Goal: Communication & Community: Answer question/provide support

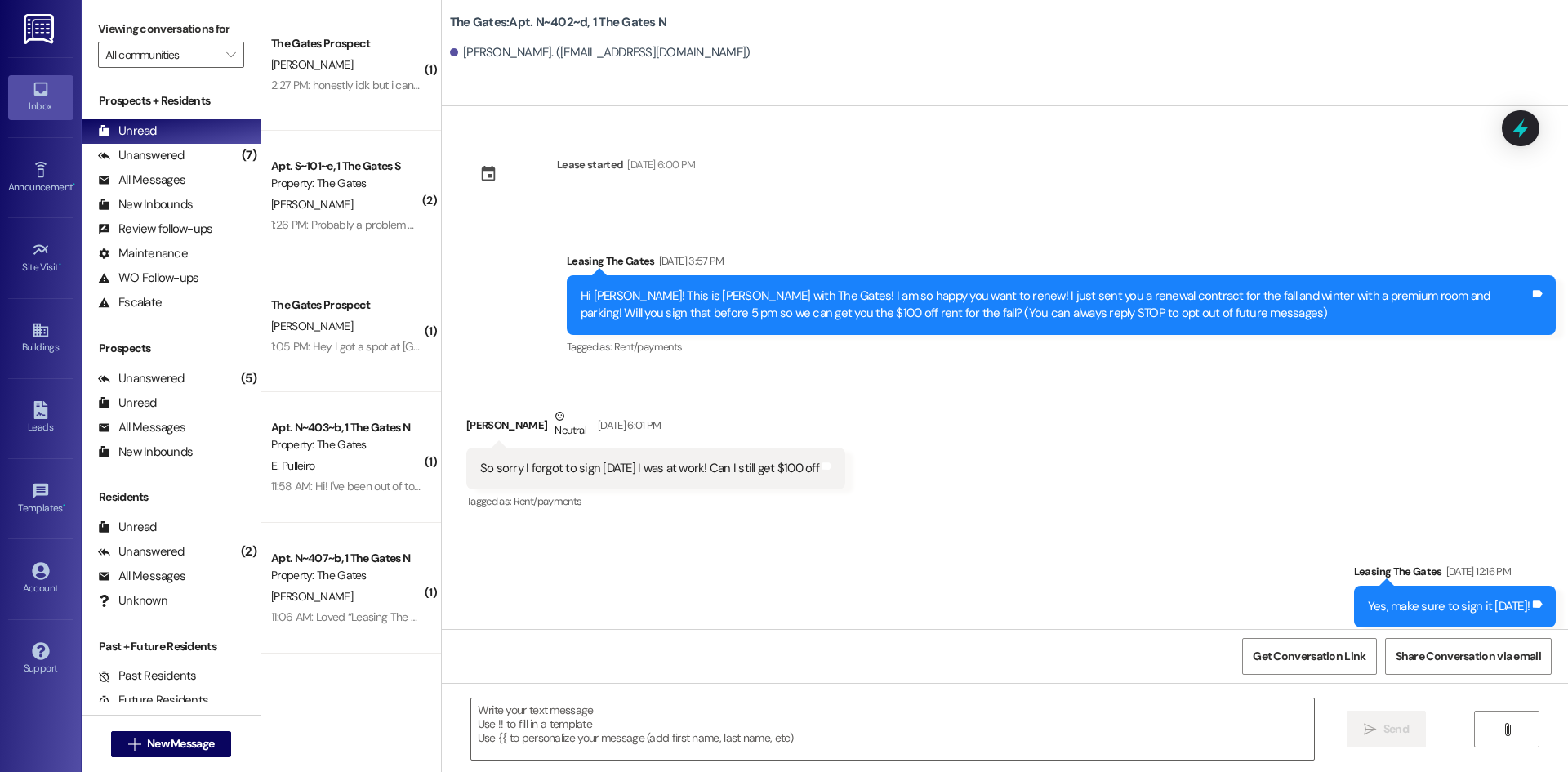
scroll to position [8701, 0]
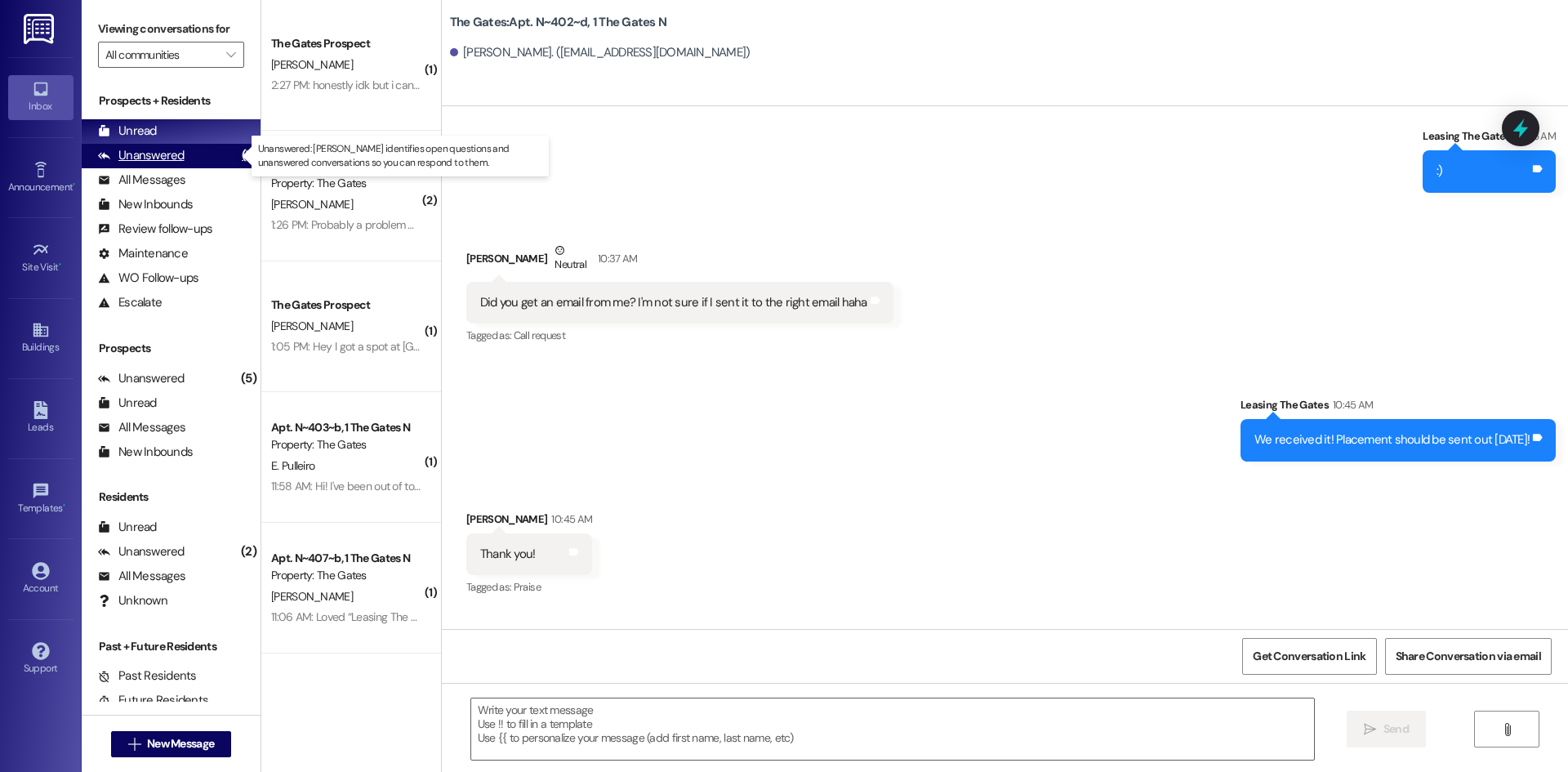
click at [176, 165] on div "Unanswered (7)" at bounding box center [171, 156] width 179 height 25
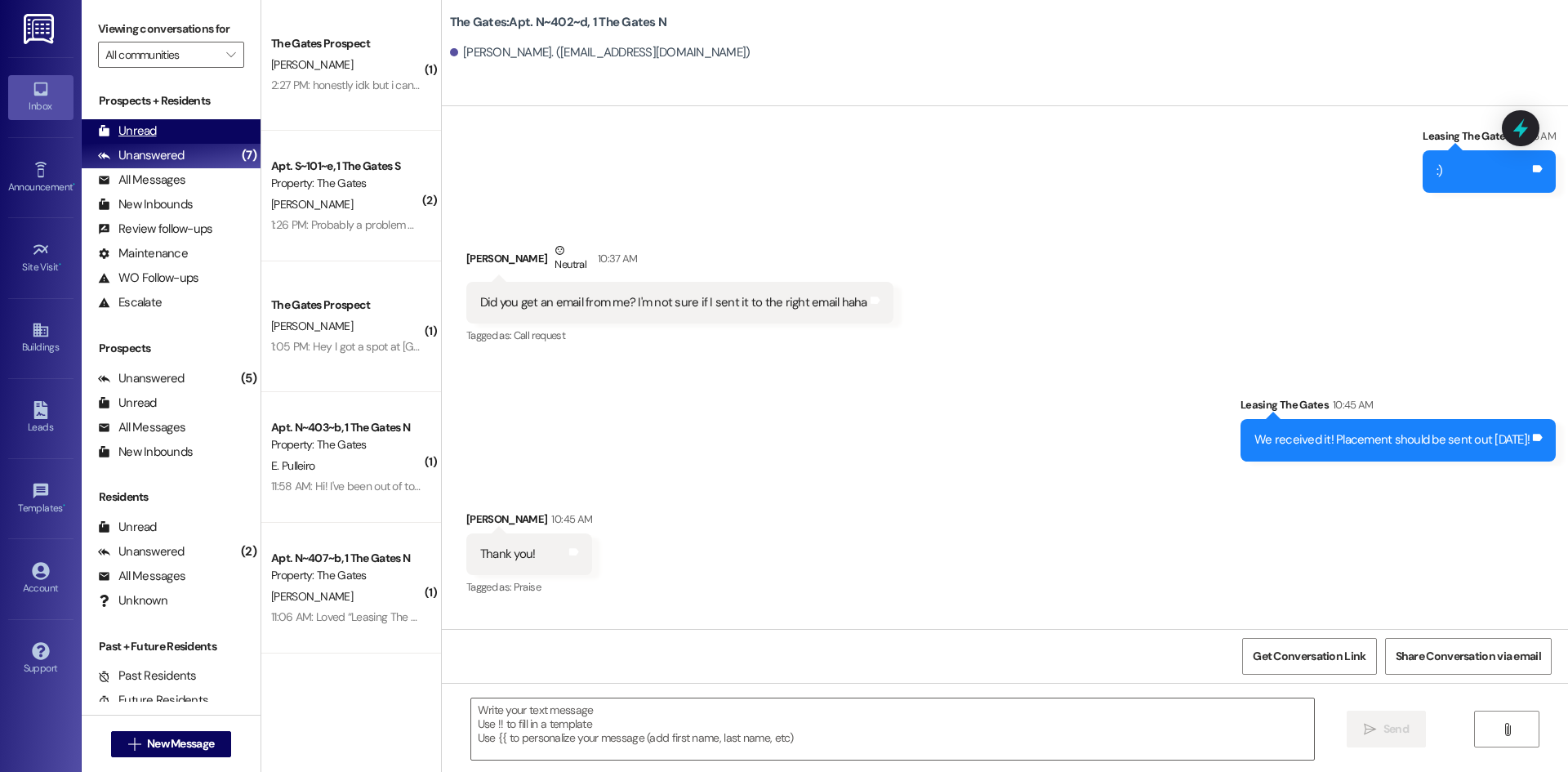
click at [165, 123] on div "Unread (0)" at bounding box center [171, 131] width 179 height 25
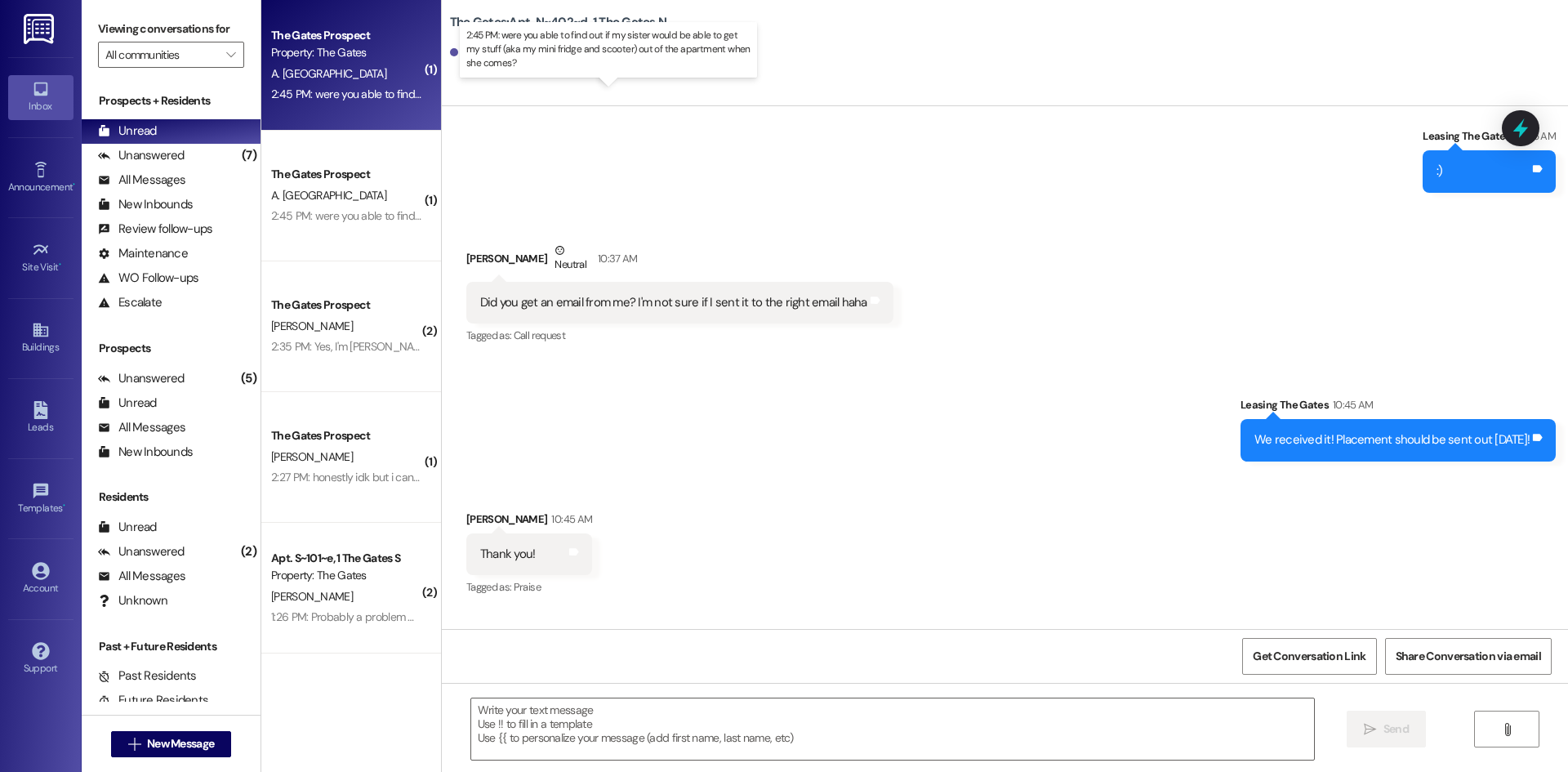
click at [299, 88] on div "2:45 PM: were you able to find out if my sister would be able to get my stuff (…" at bounding box center [623, 94] width 705 height 15
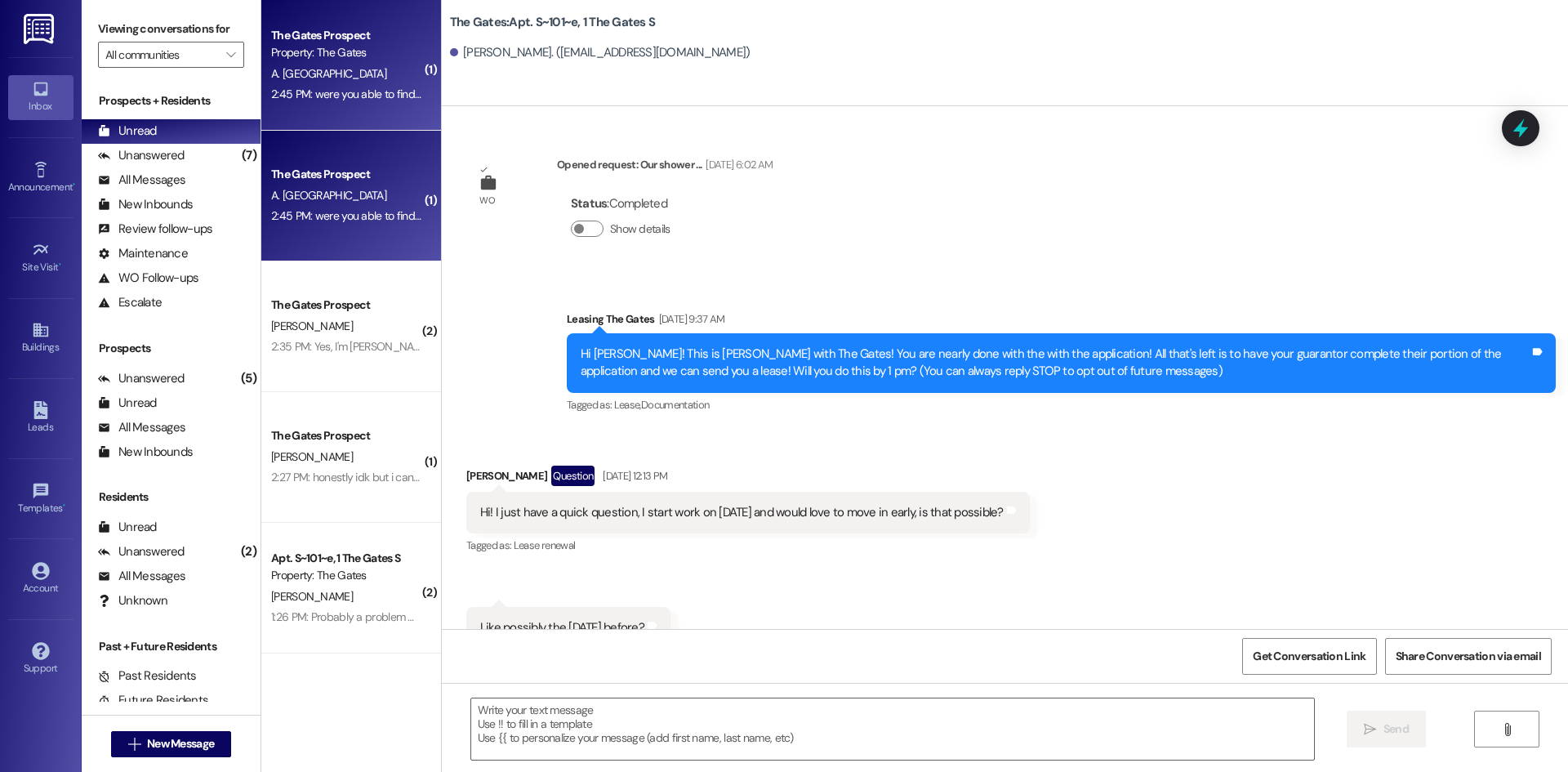
scroll to position [25076, 0]
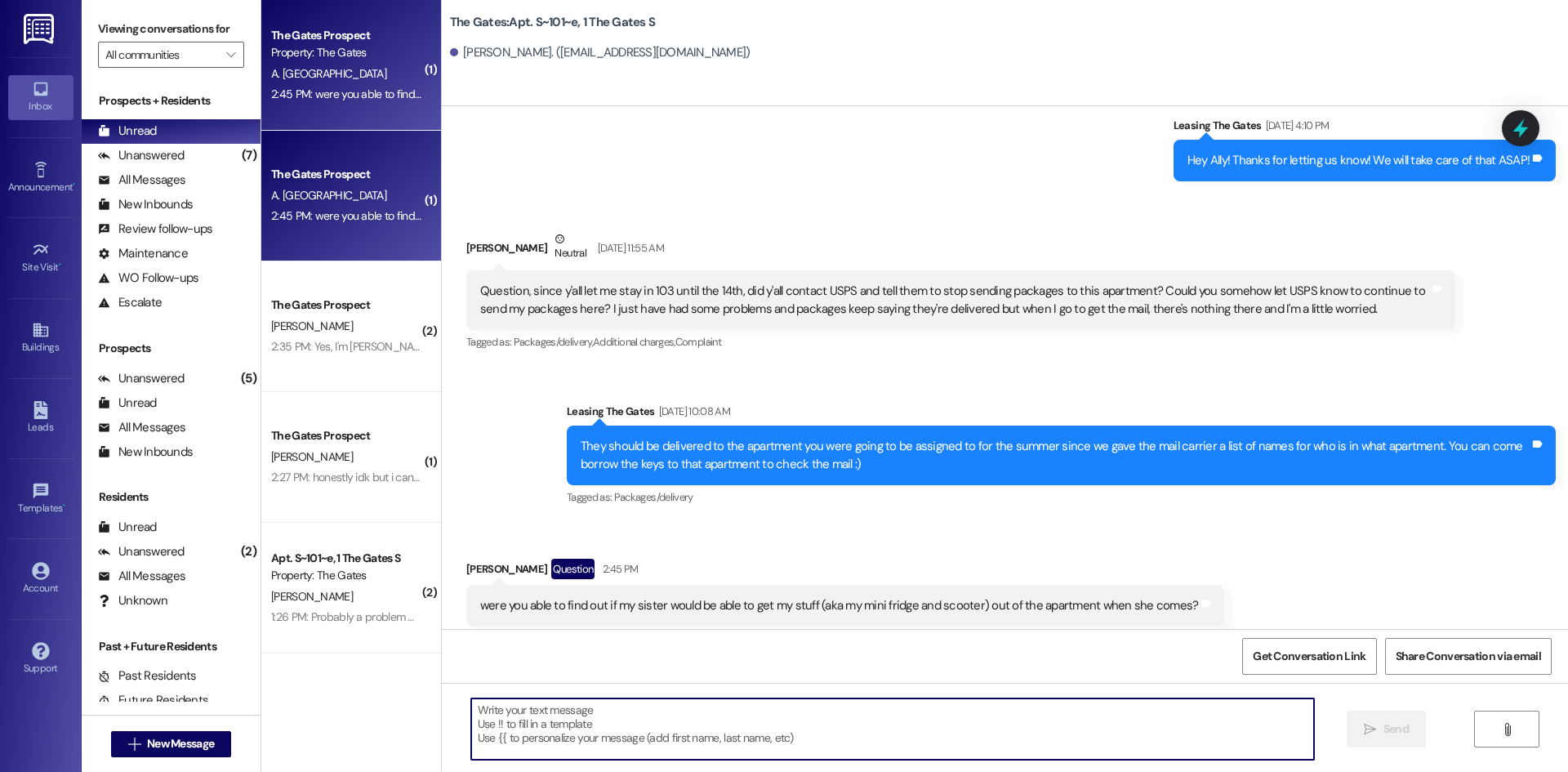
click at [635, 739] on textarea at bounding box center [893, 729] width 843 height 61
type textarea "What is the date she will be picking the items up?"
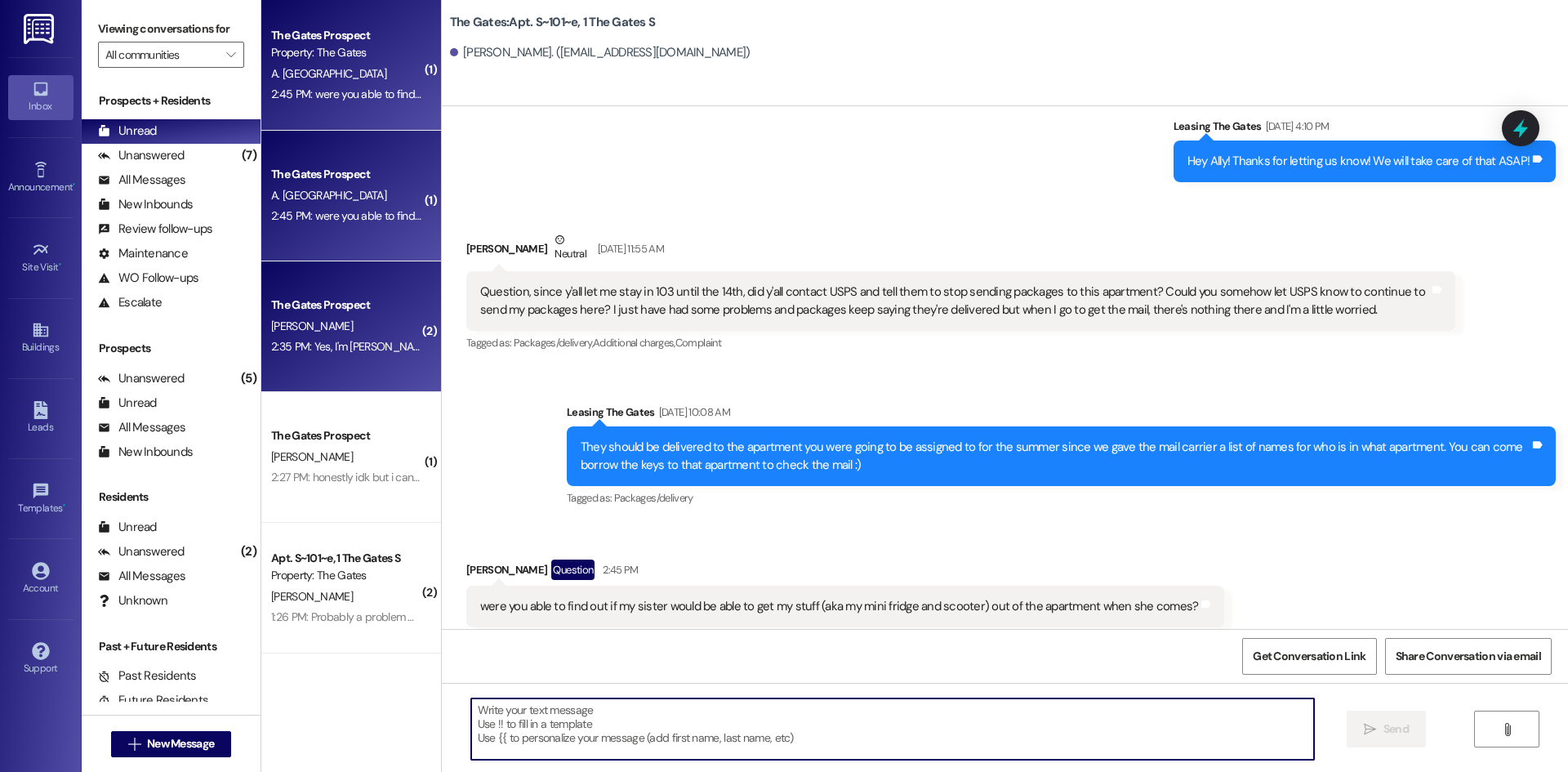
click at [340, 338] on div "2:35 PM: Yes, I'm [PERSON_NAME]'s mom. [PERSON_NAME]. 2:35 PM: Yes, I'm [PERSON…" at bounding box center [347, 347] width 155 height 21
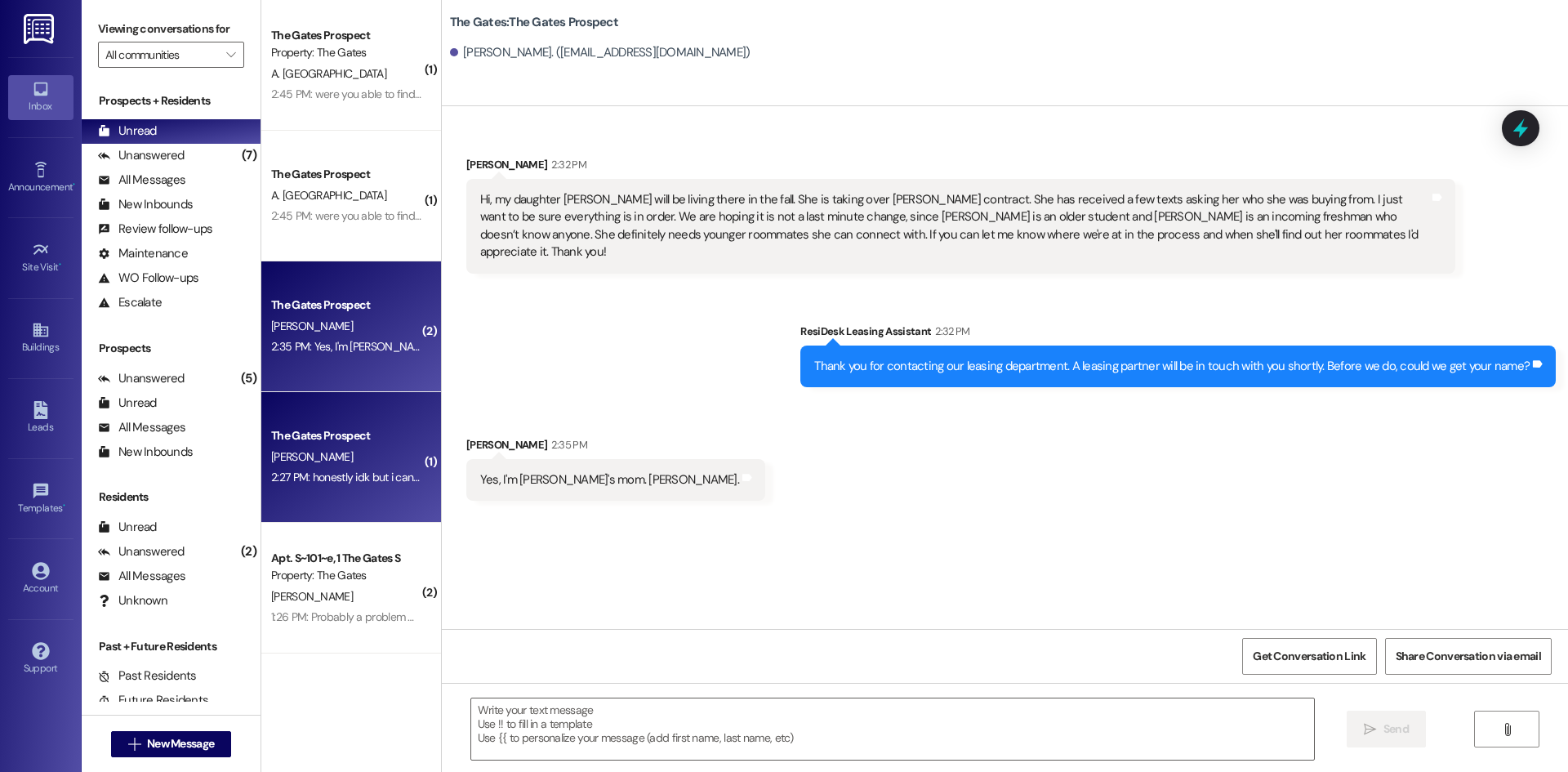
scroll to position [0, 0]
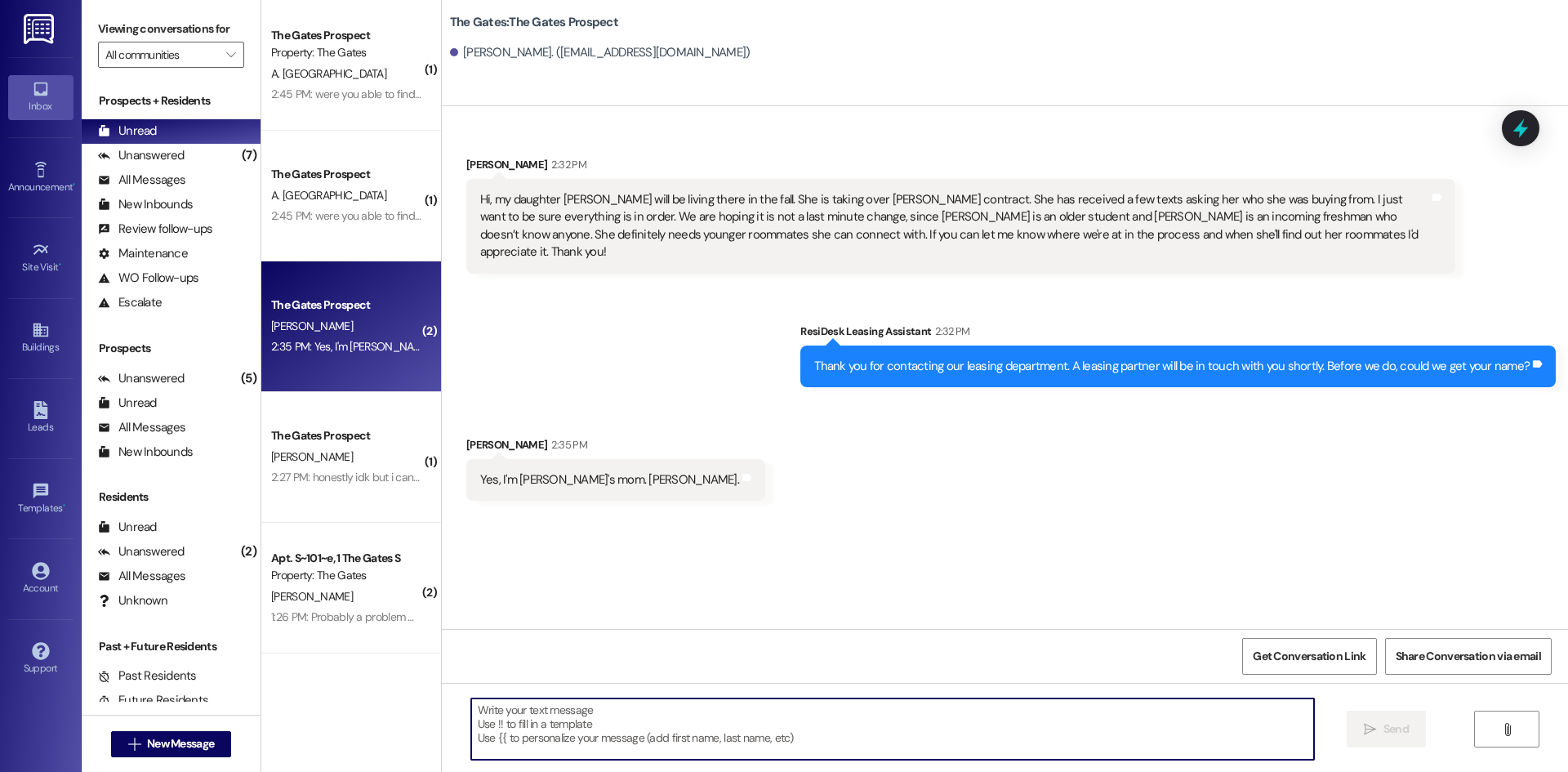
click at [595, 744] on textarea at bounding box center [893, 729] width 843 height 61
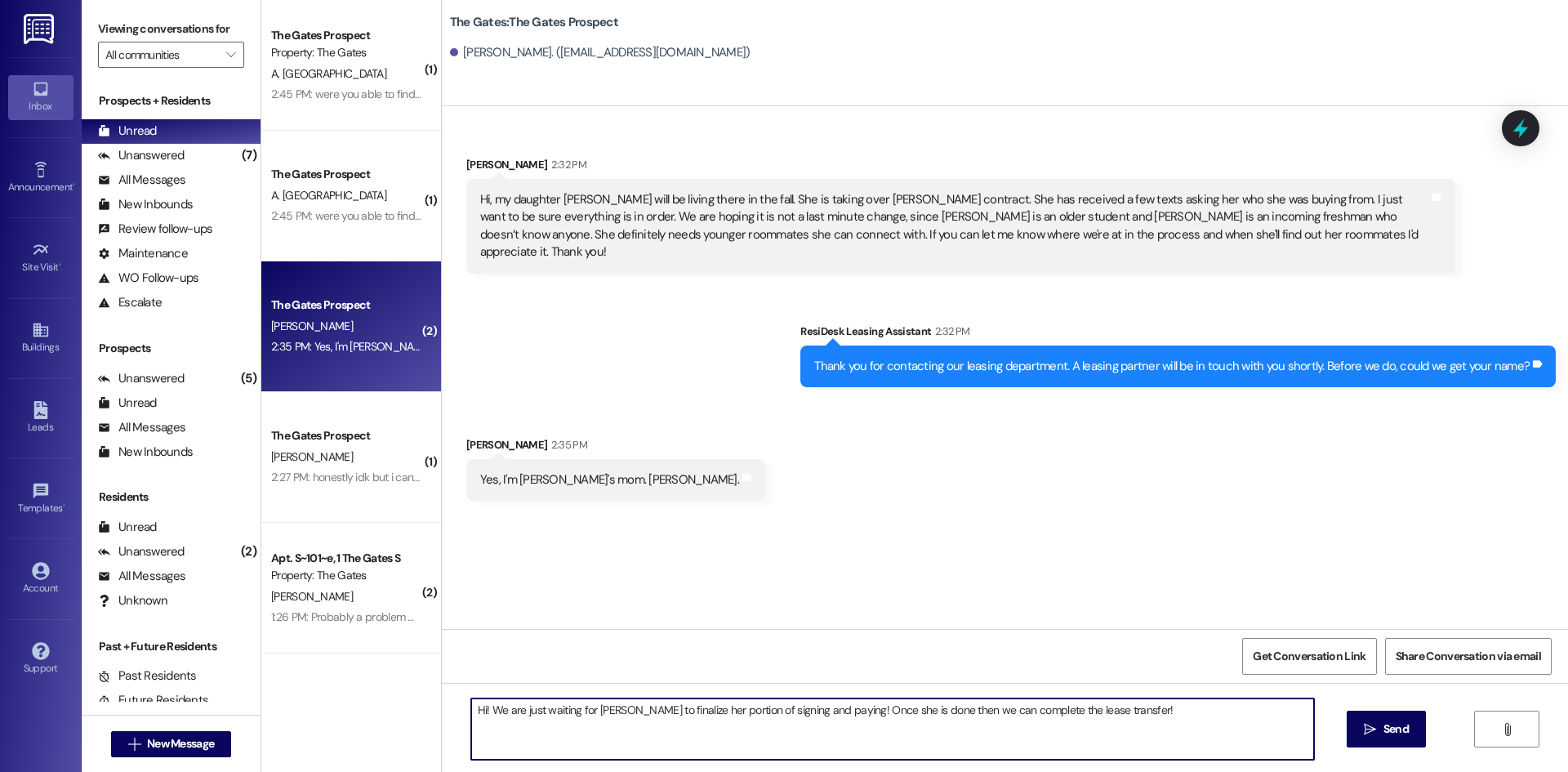
type textarea "Hi! We are just waiting for [PERSON_NAME] to finalize her portion of signing an…"
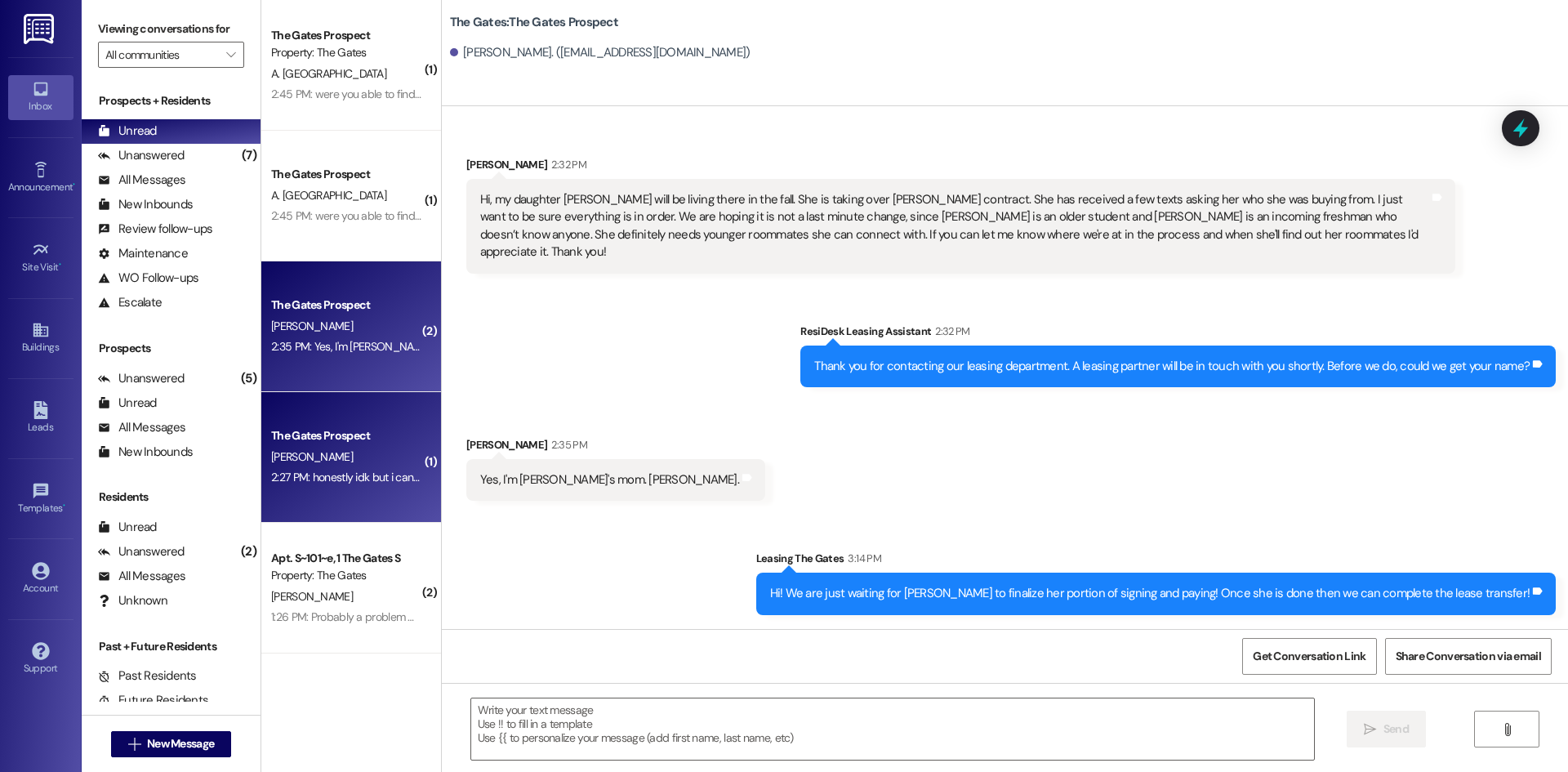
click at [380, 452] on div "[PERSON_NAME]" at bounding box center [347, 457] width 155 height 21
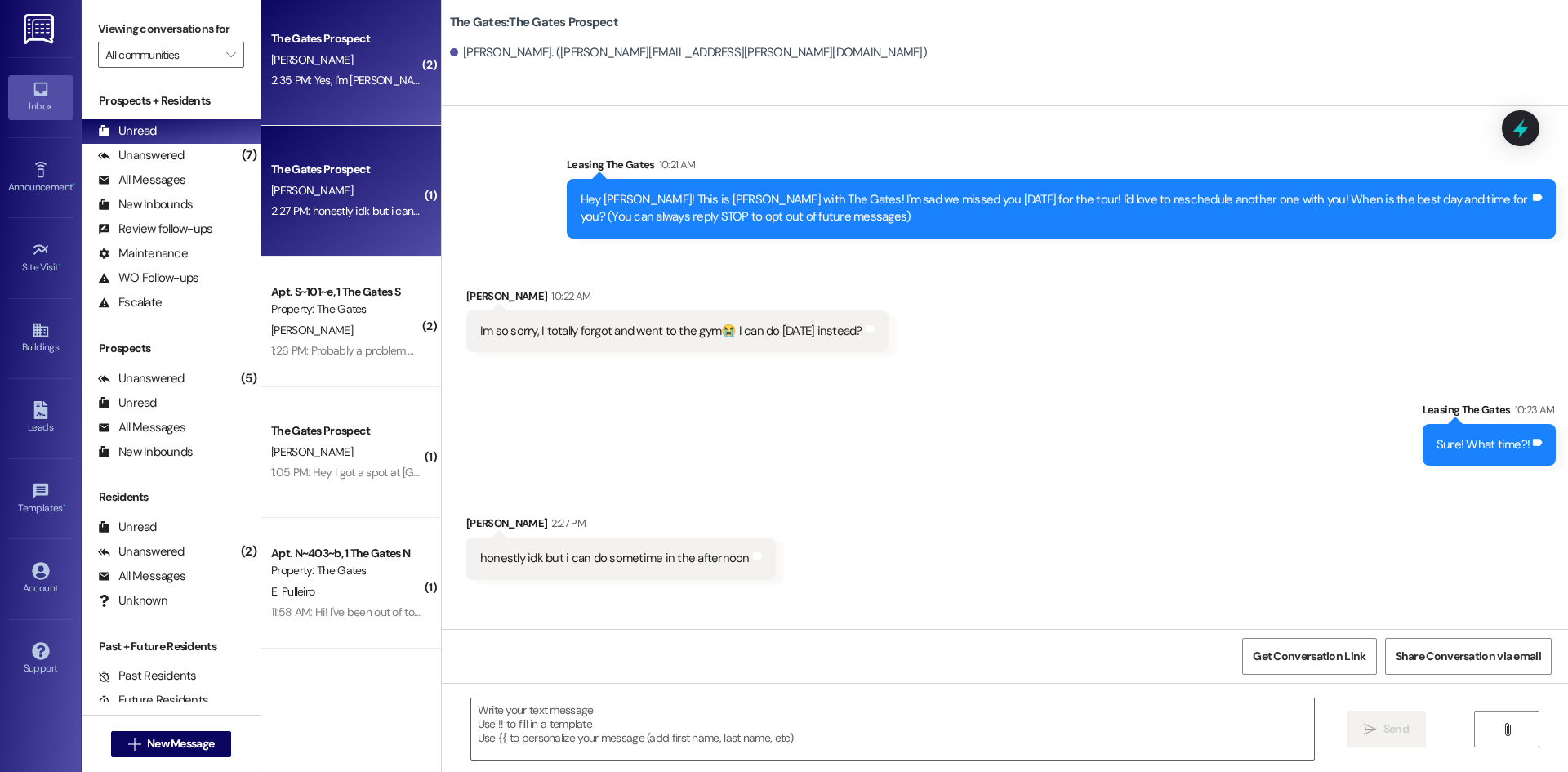
scroll to position [327, 0]
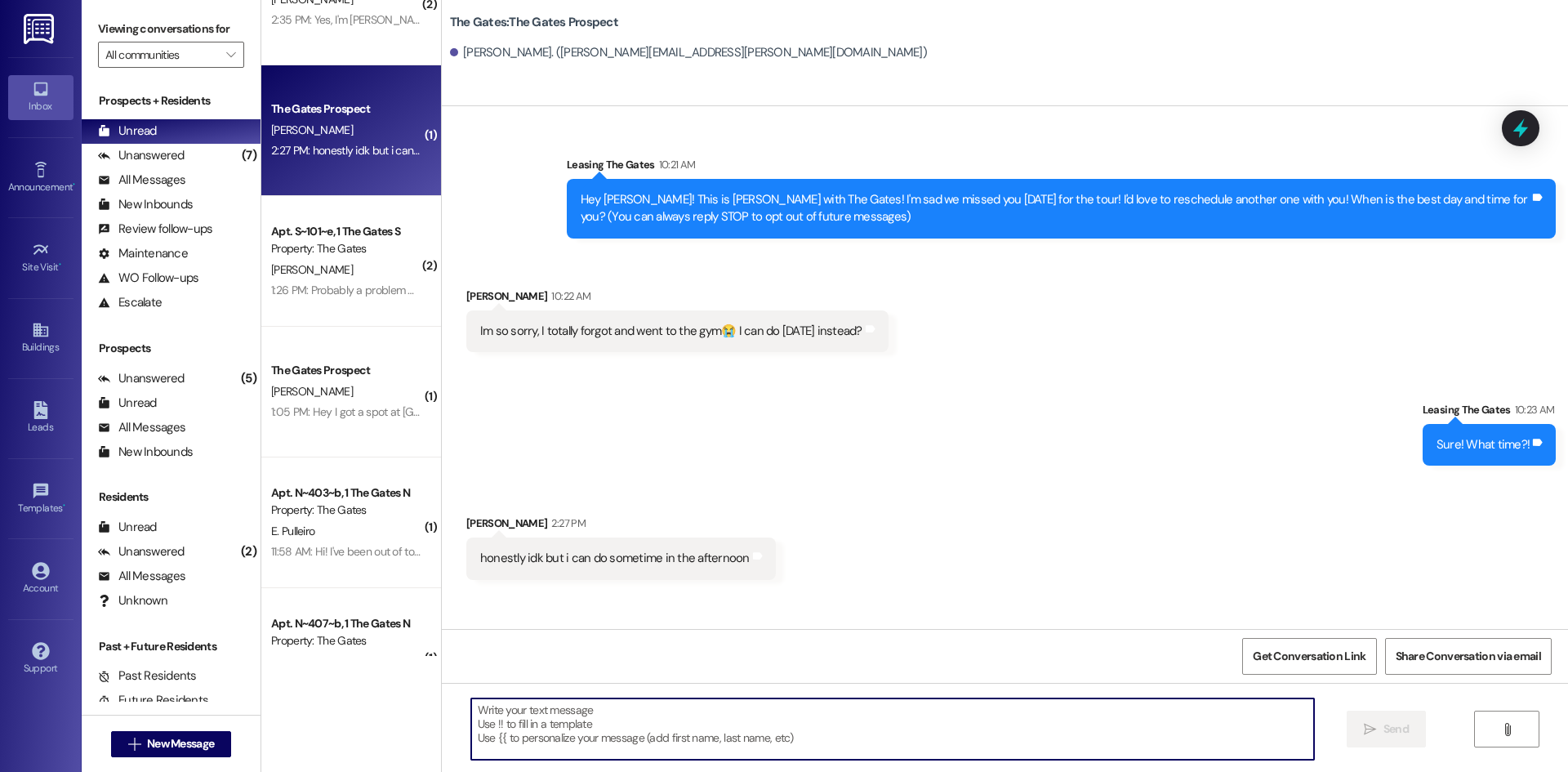
click at [624, 735] on textarea at bounding box center [893, 729] width 843 height 61
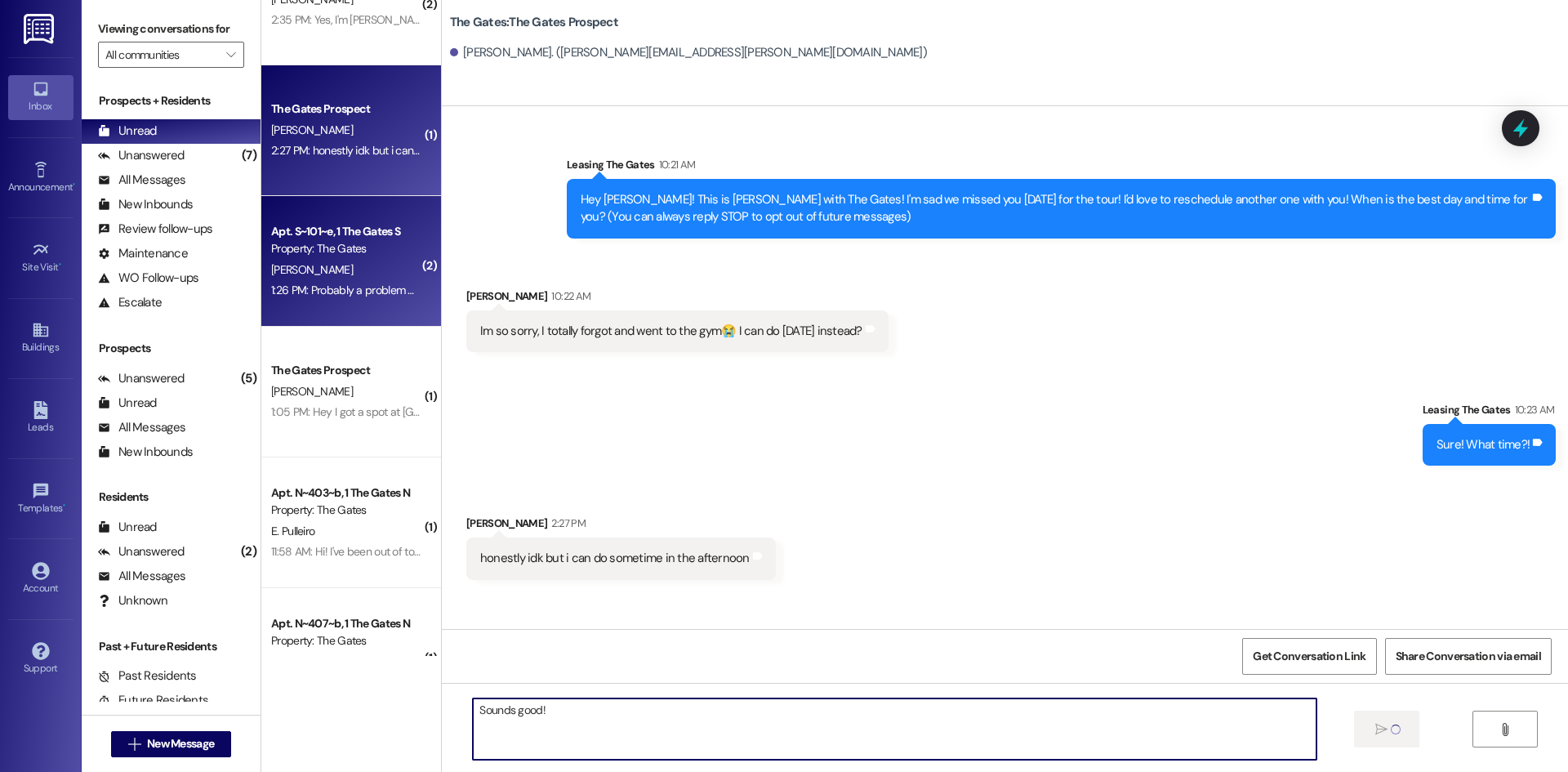
type textarea "Sounds good!"
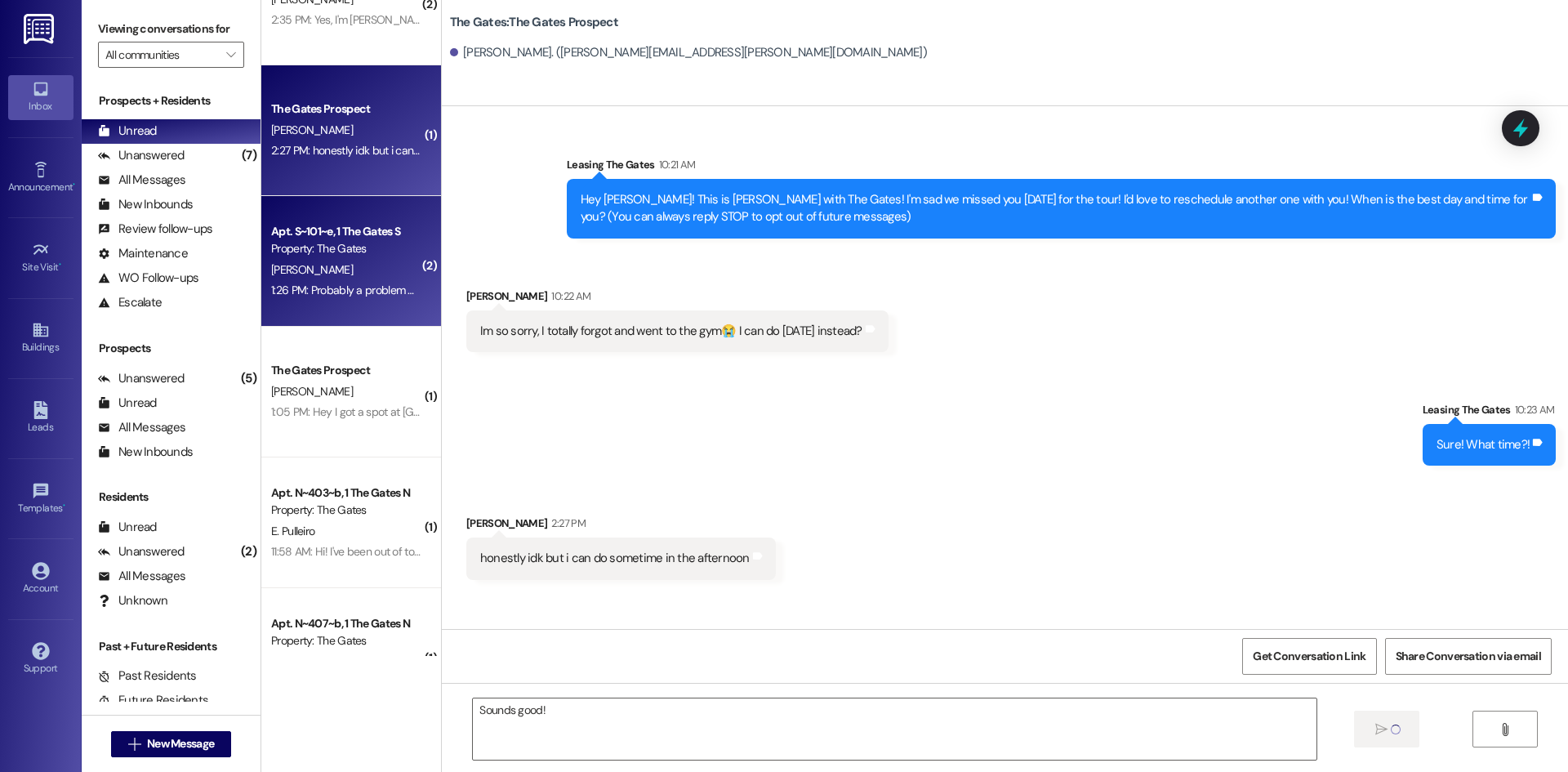
click at [313, 286] on div "1:26 PM: Probably a problem with my devices. 1:26 PM: Probably a problem with m…" at bounding box center [378, 290] width 216 height 15
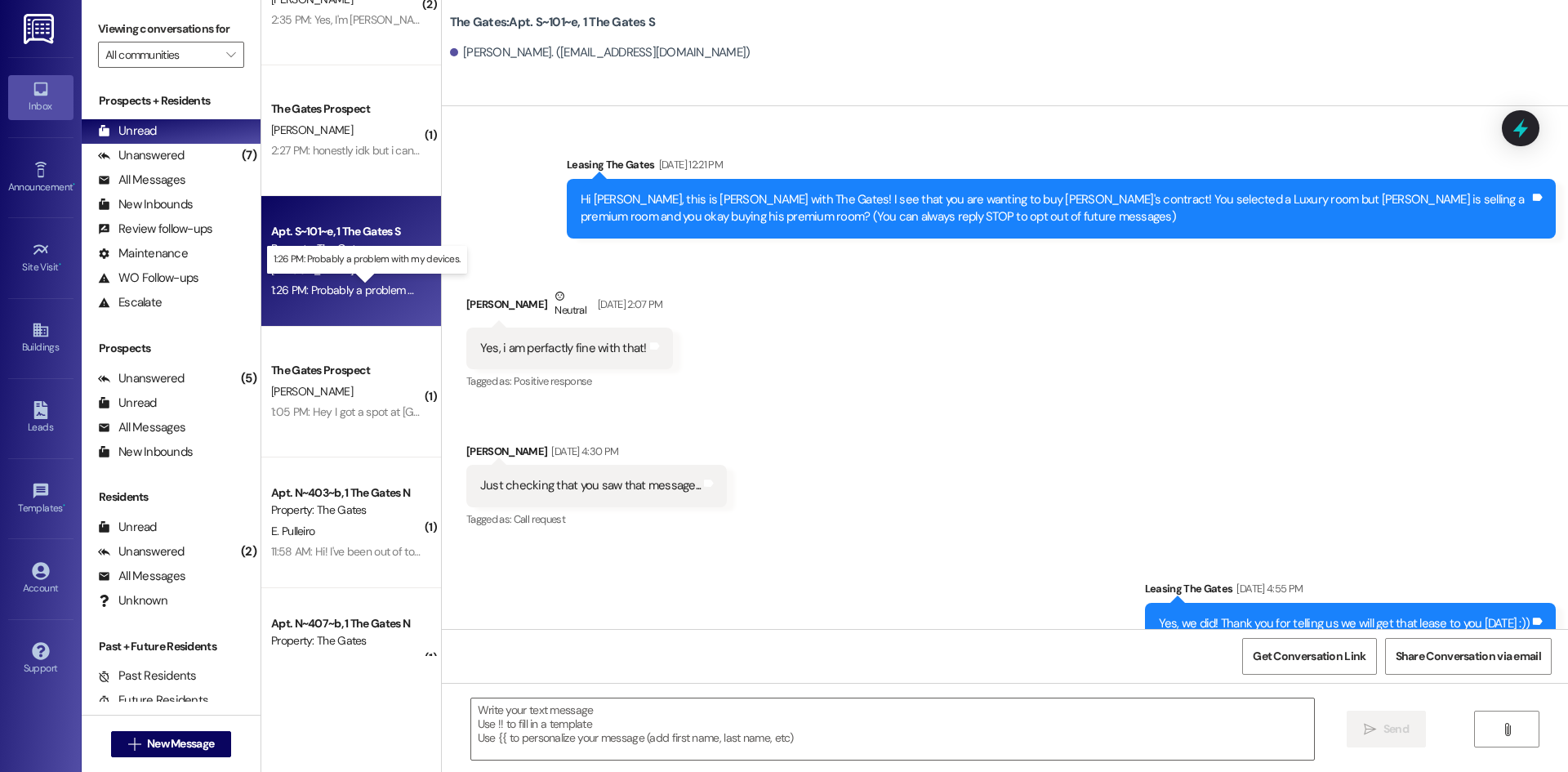
scroll to position [15228, 0]
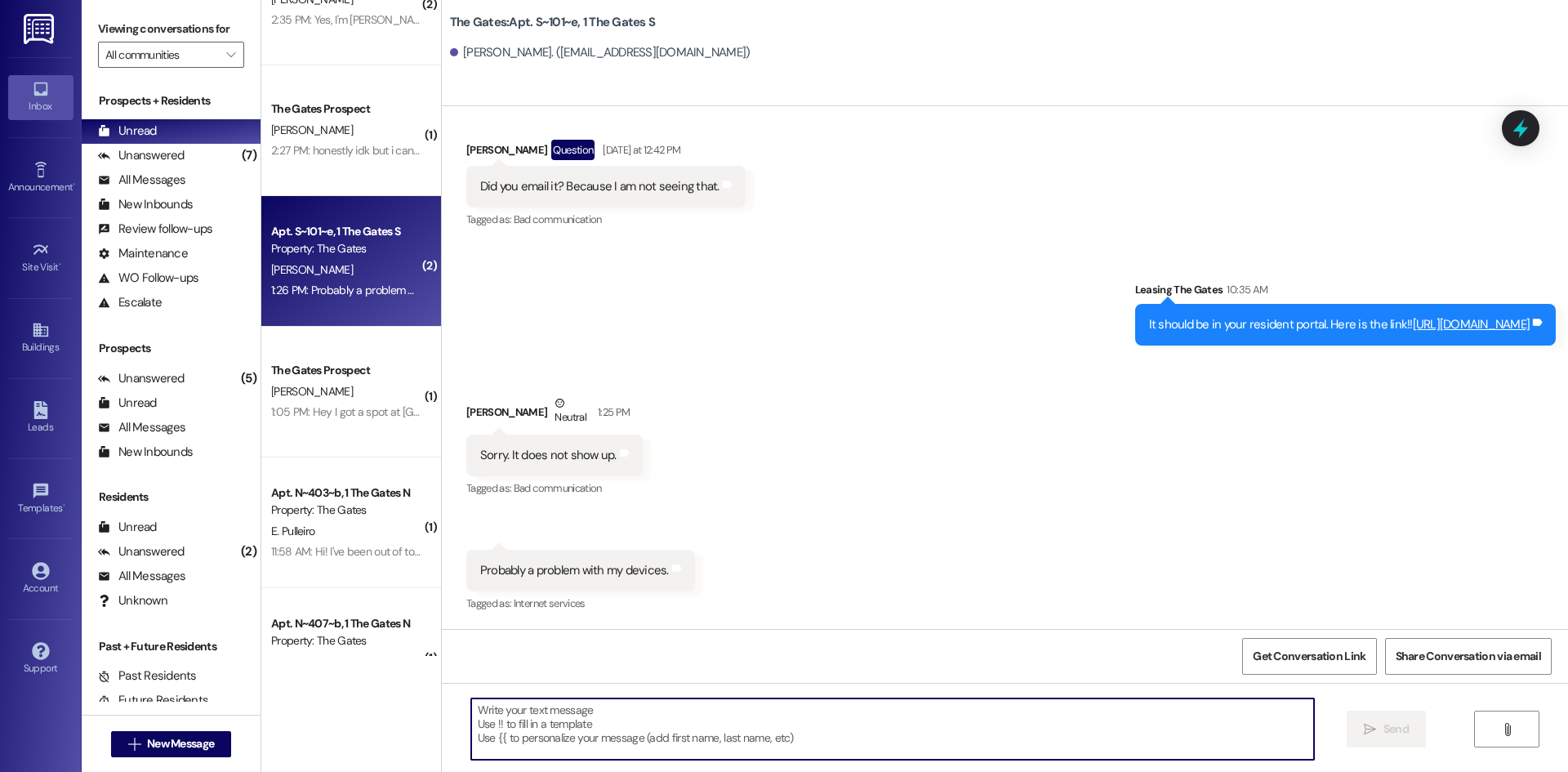
click at [582, 719] on textarea at bounding box center [893, 729] width 843 height 61
type textarea "You might try an incognito tab. sometimes that can help"
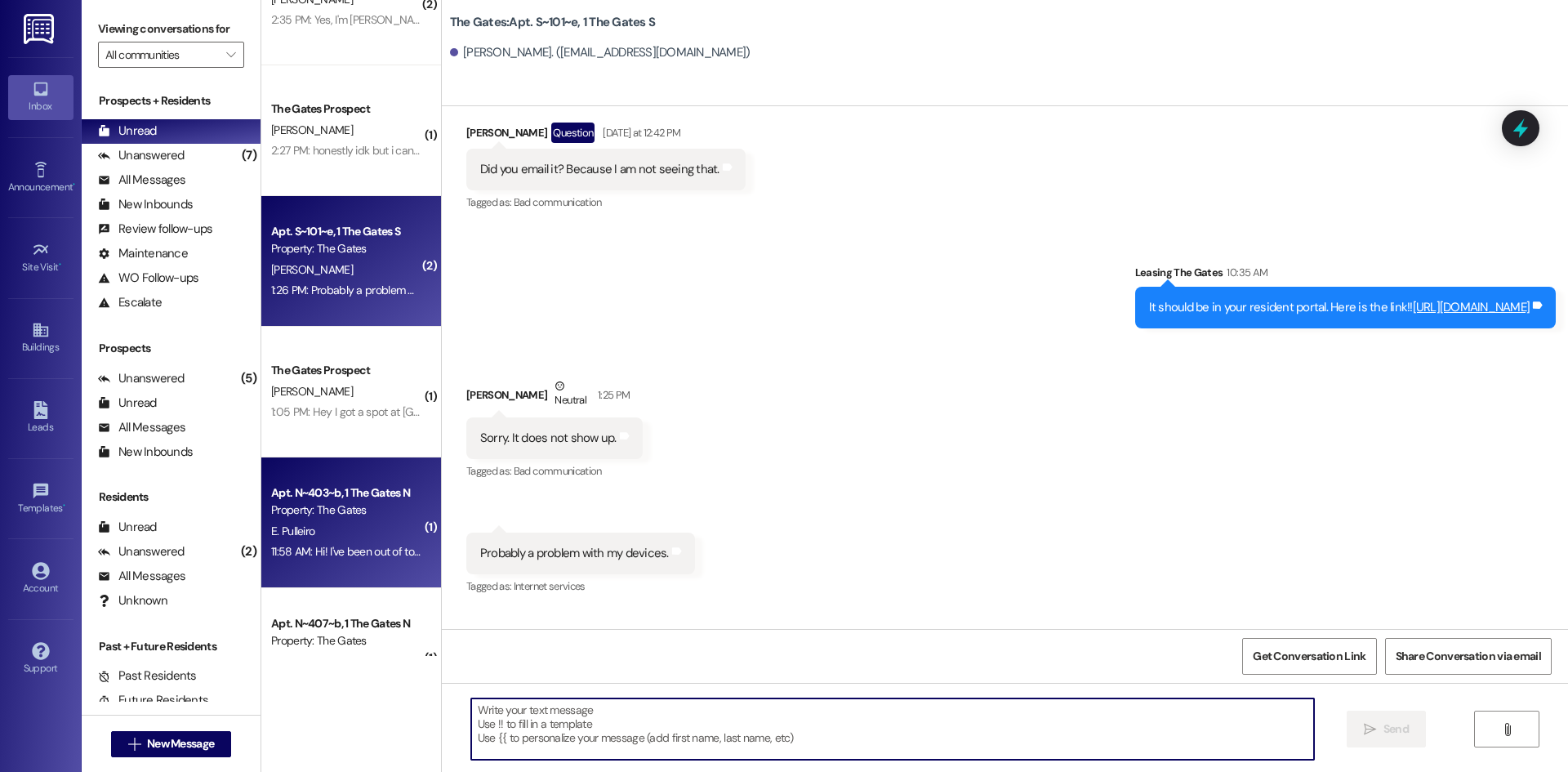
scroll to position [15227, 0]
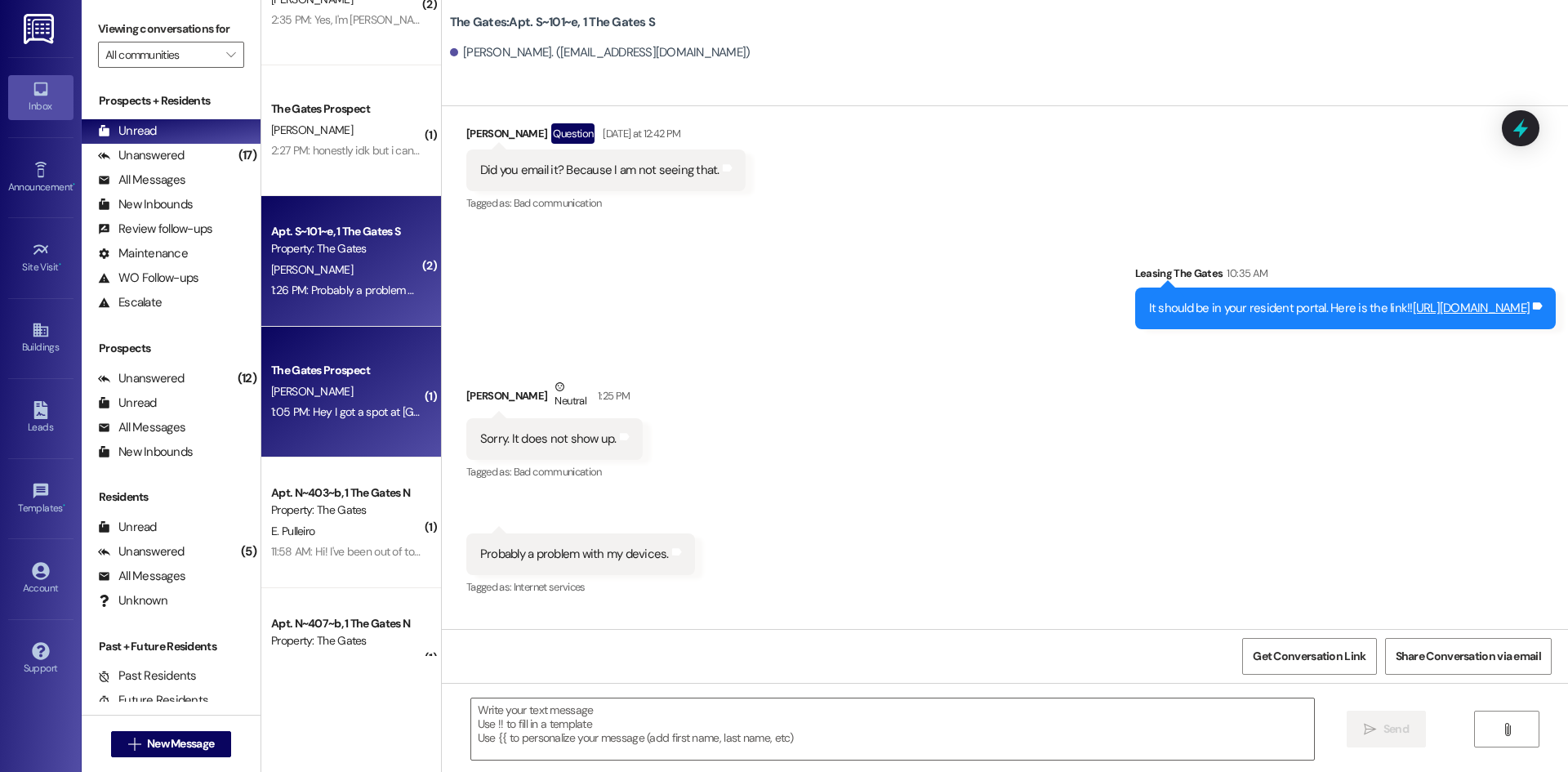
click at [309, 397] on div "[PERSON_NAME]" at bounding box center [347, 391] width 155 height 21
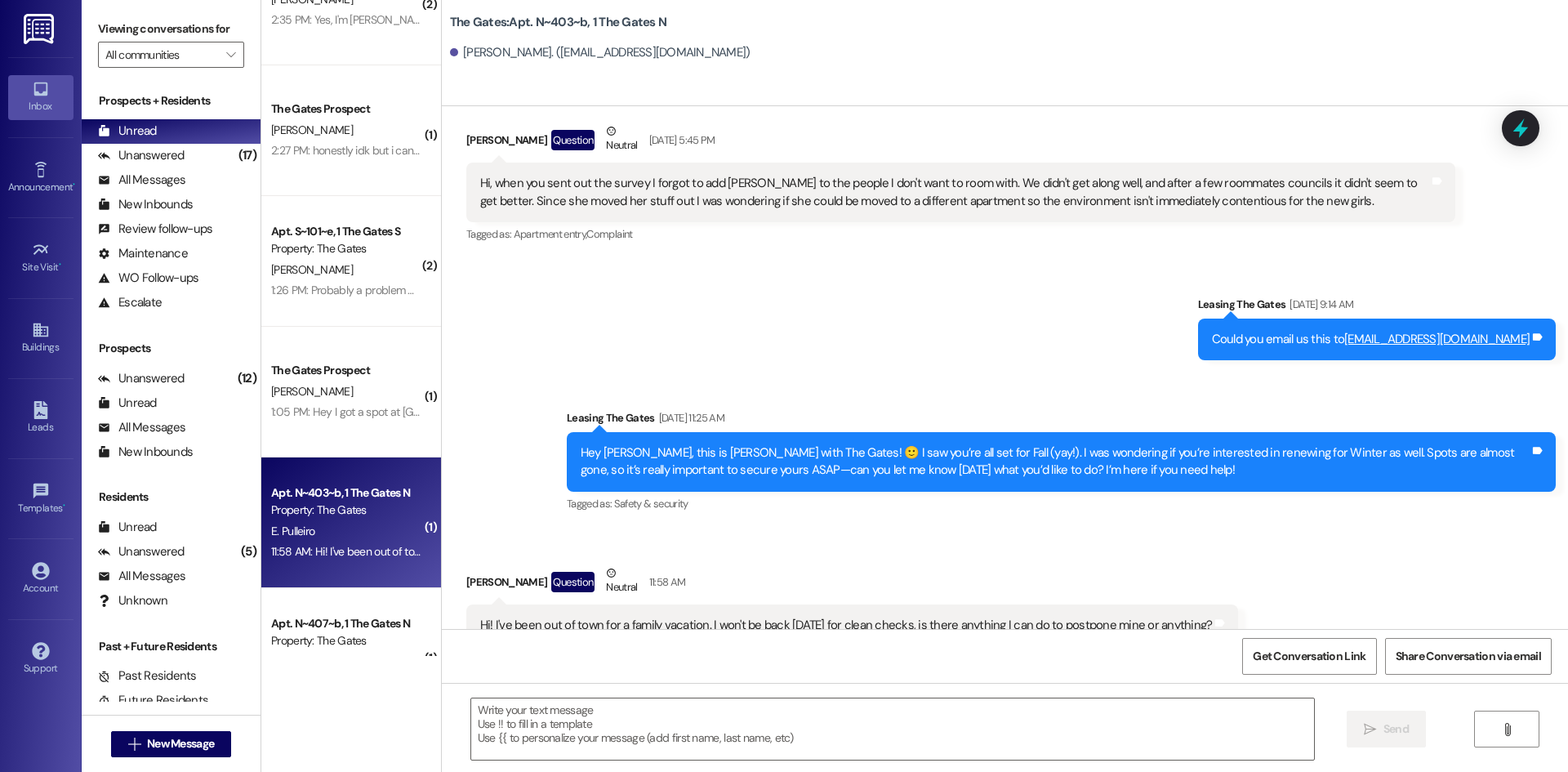
scroll to position [38874, 0]
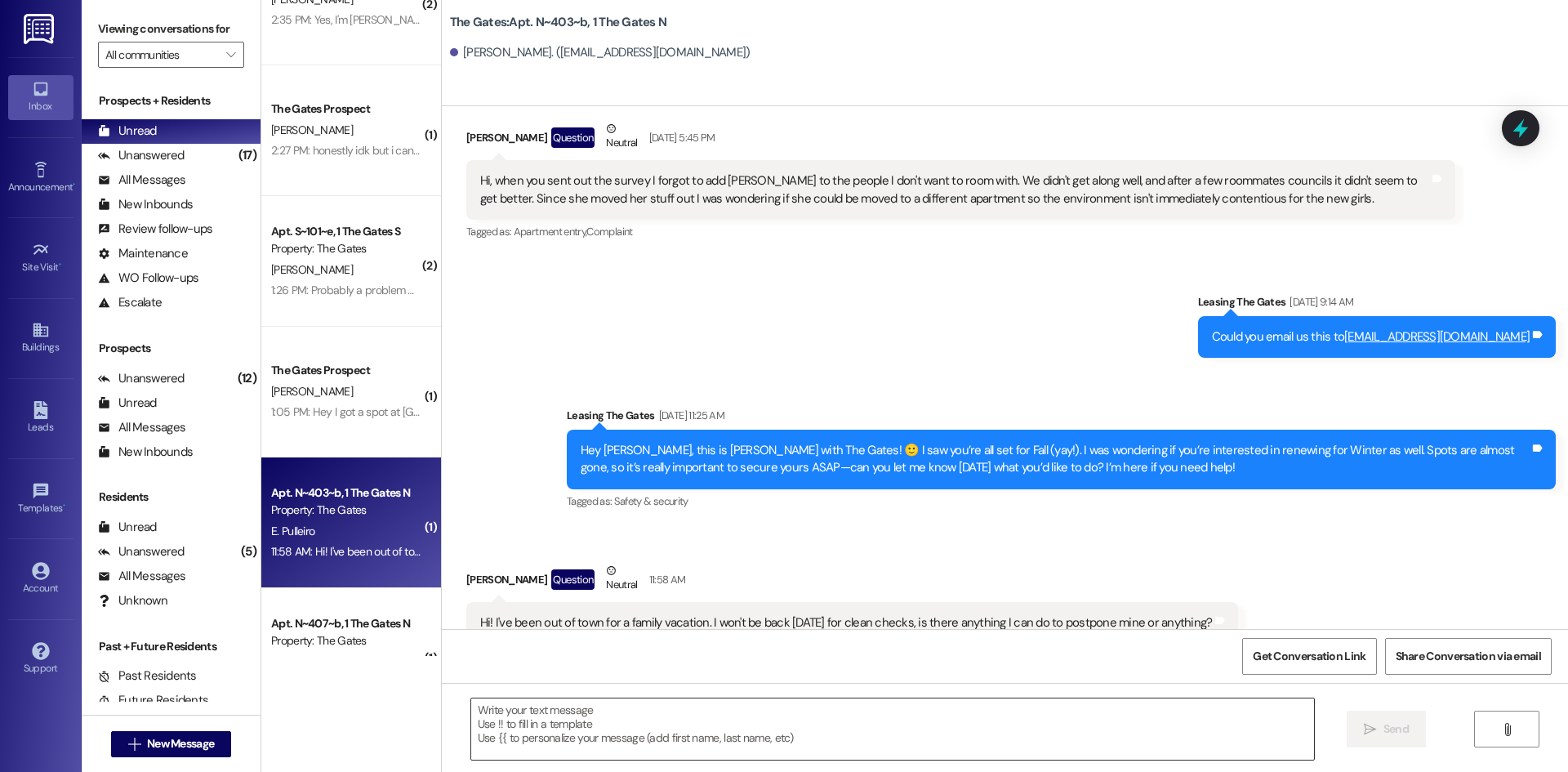
drag, startPoint x: 577, startPoint y: 721, endPoint x: 567, endPoint y: 723, distance: 10.2
click at [577, 721] on textarea at bounding box center [893, 729] width 843 height 61
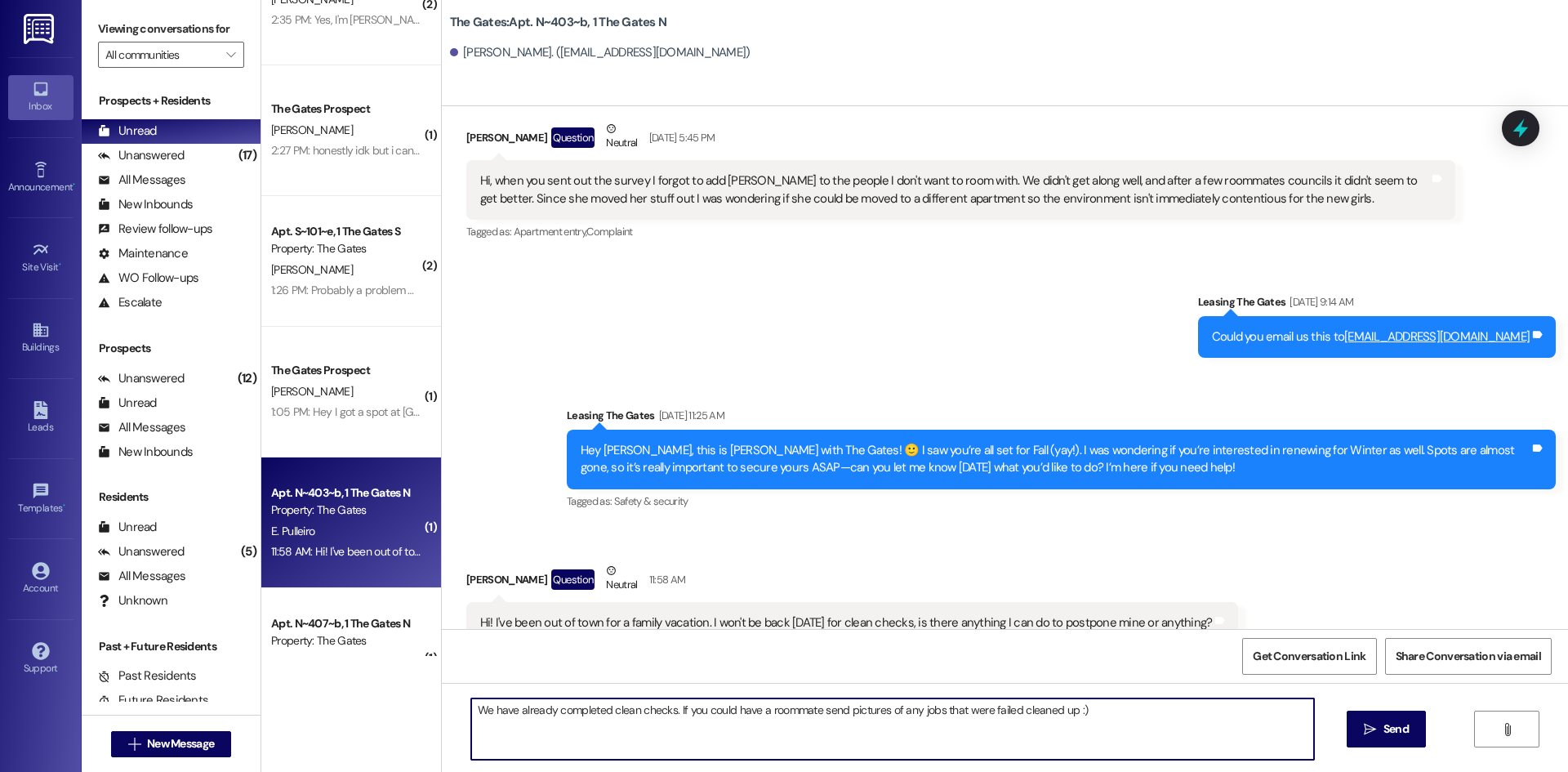
type textarea "We have already completed clean checks. If you could have a roommate send pictu…"
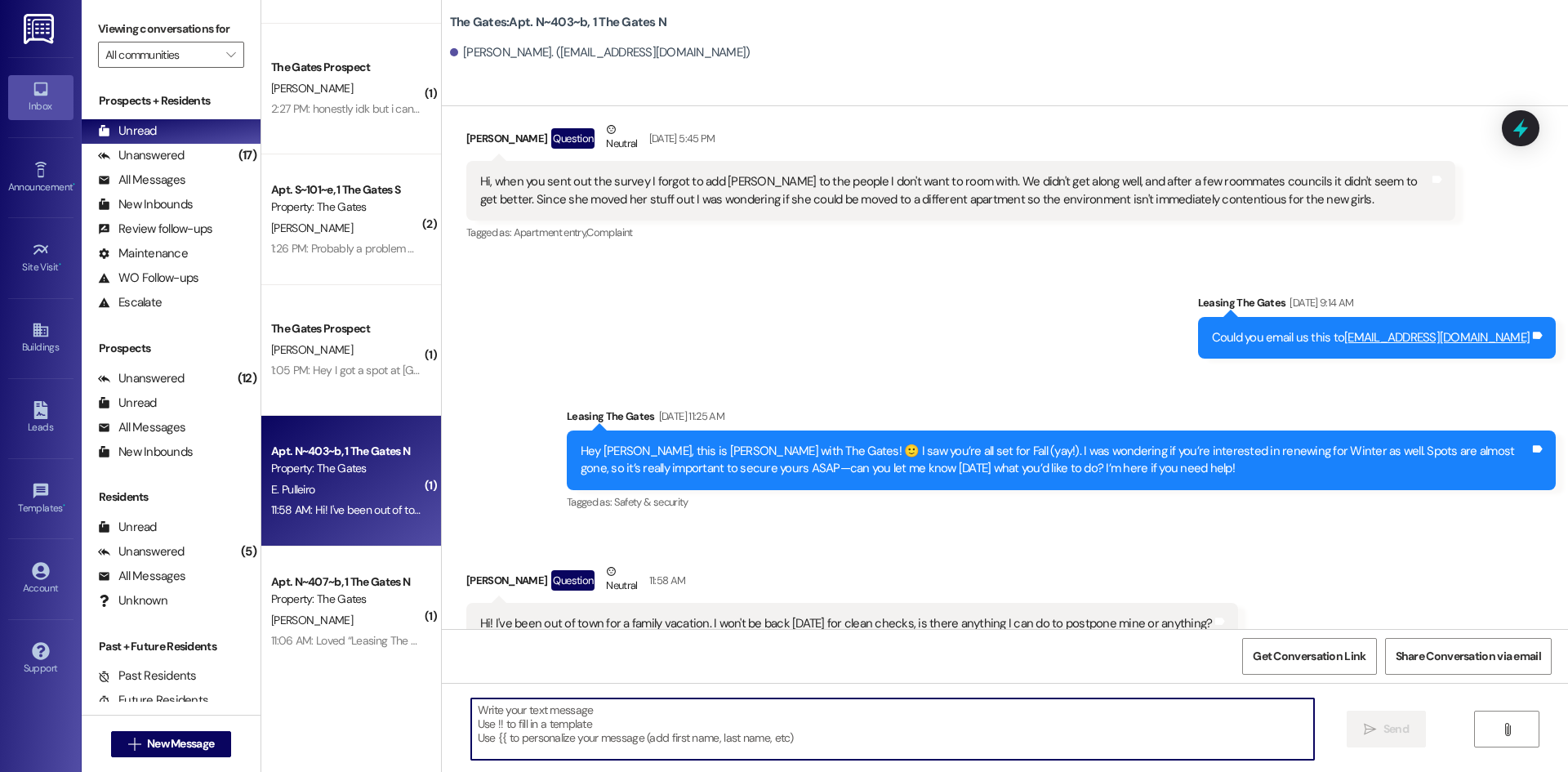
scroll to position [390, 0]
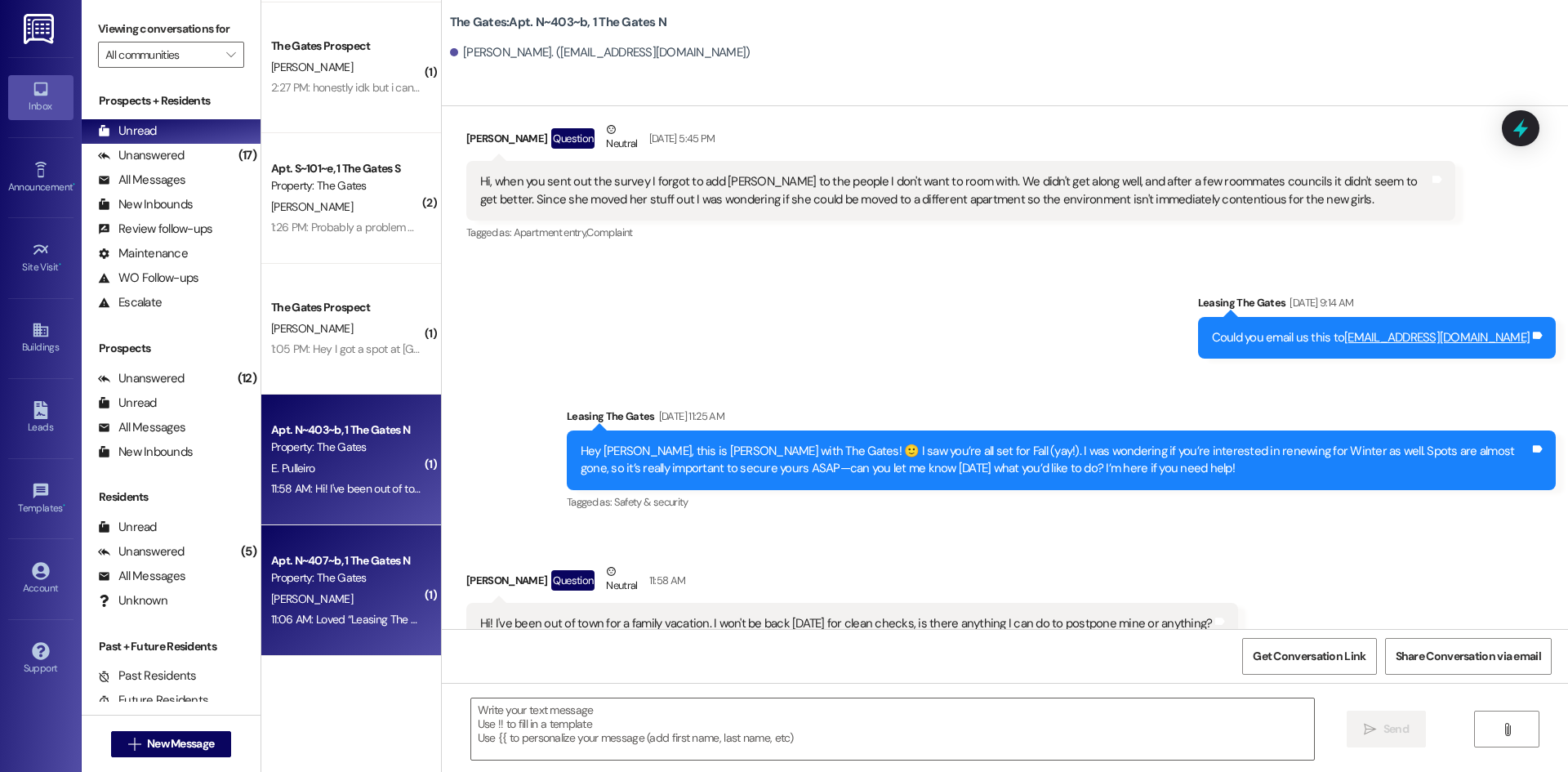
click at [309, 566] on div "Apt. N~407~b, 1 The Gates N" at bounding box center [346, 560] width 151 height 17
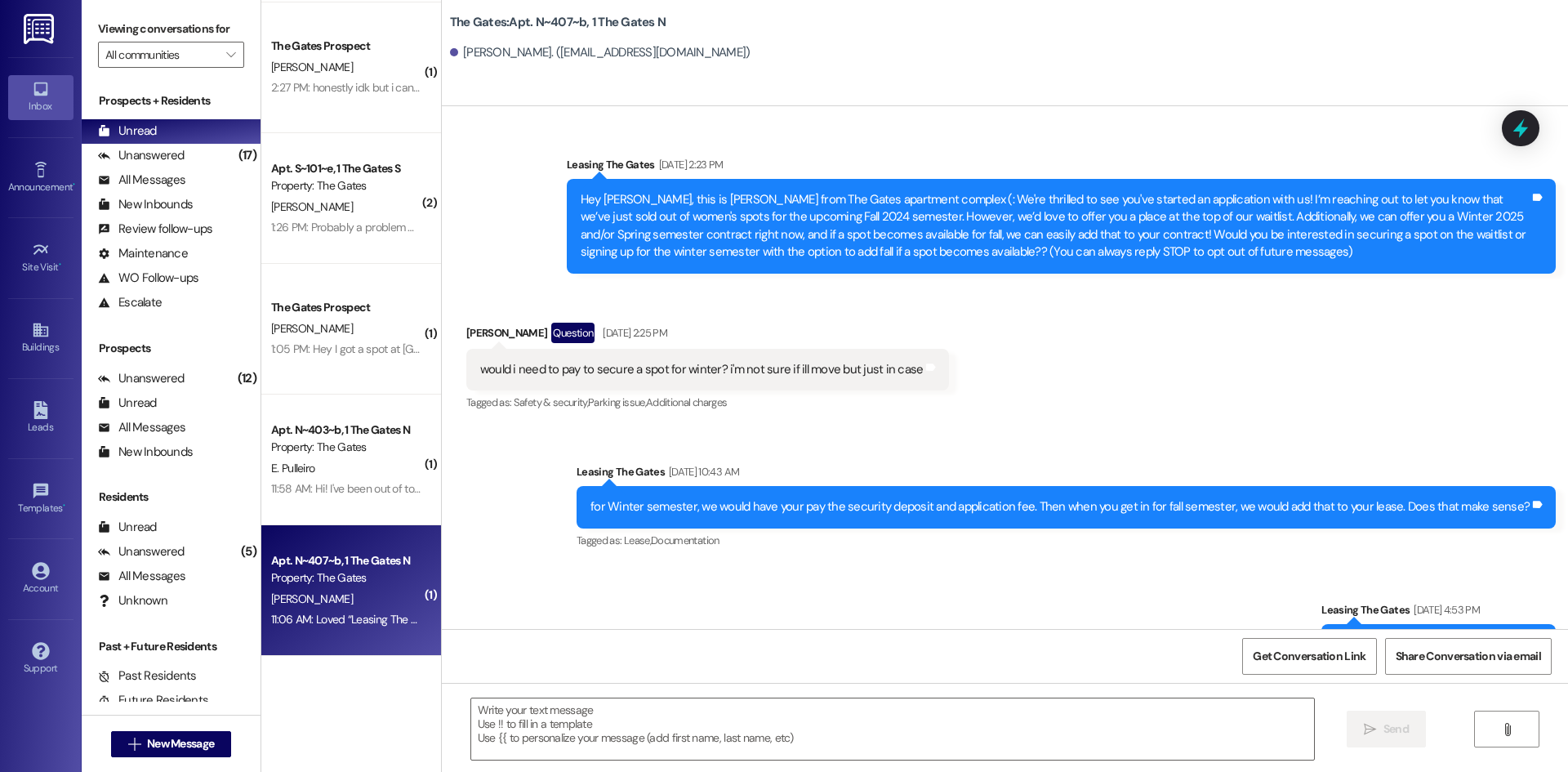
scroll to position [22282, 0]
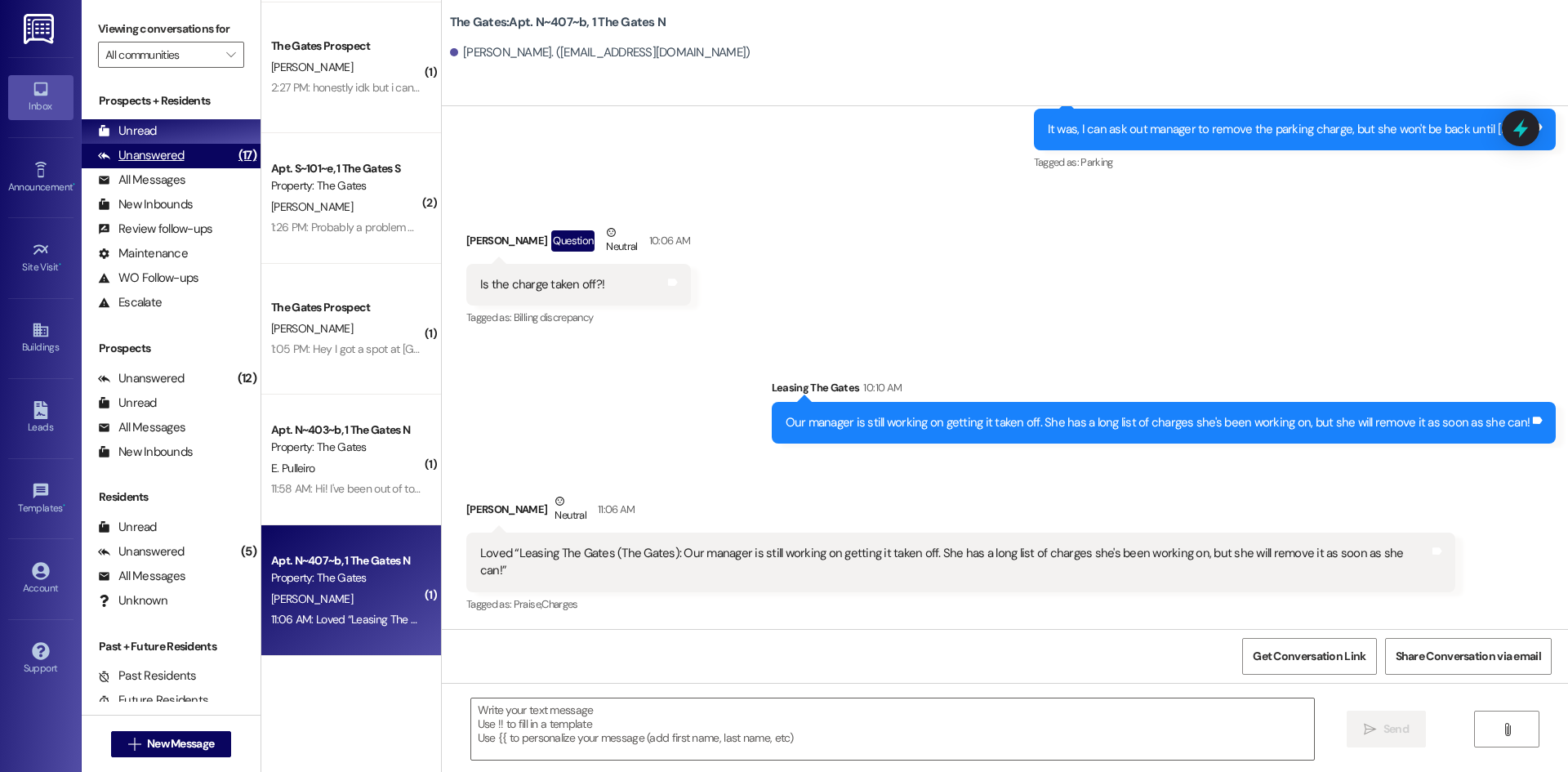
click at [148, 157] on div "Unanswered" at bounding box center [142, 155] width 87 height 17
click at [148, 133] on div "Unread" at bounding box center [128, 130] width 59 height 17
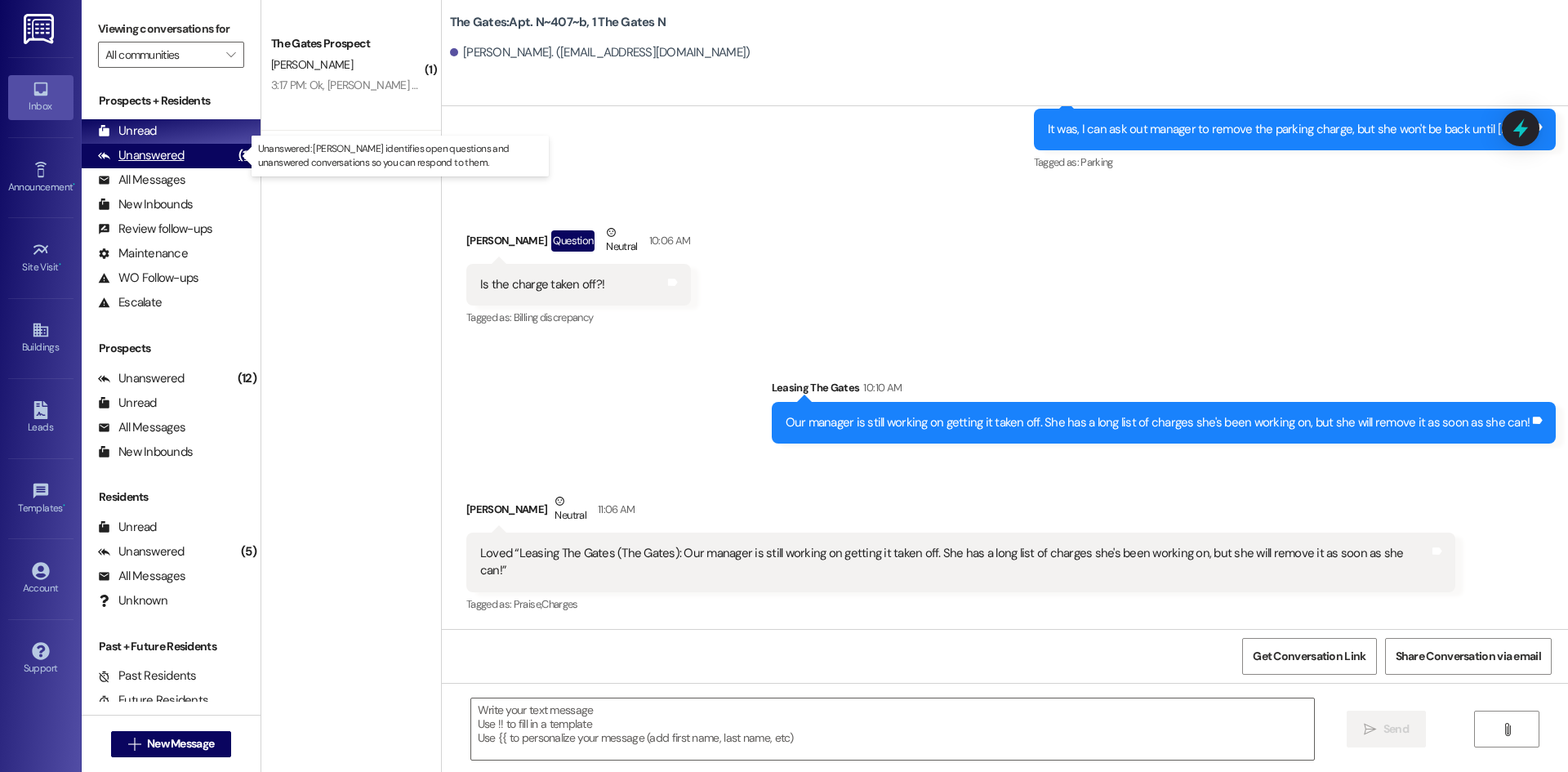
click at [188, 159] on div "Unanswered (17)" at bounding box center [171, 156] width 179 height 25
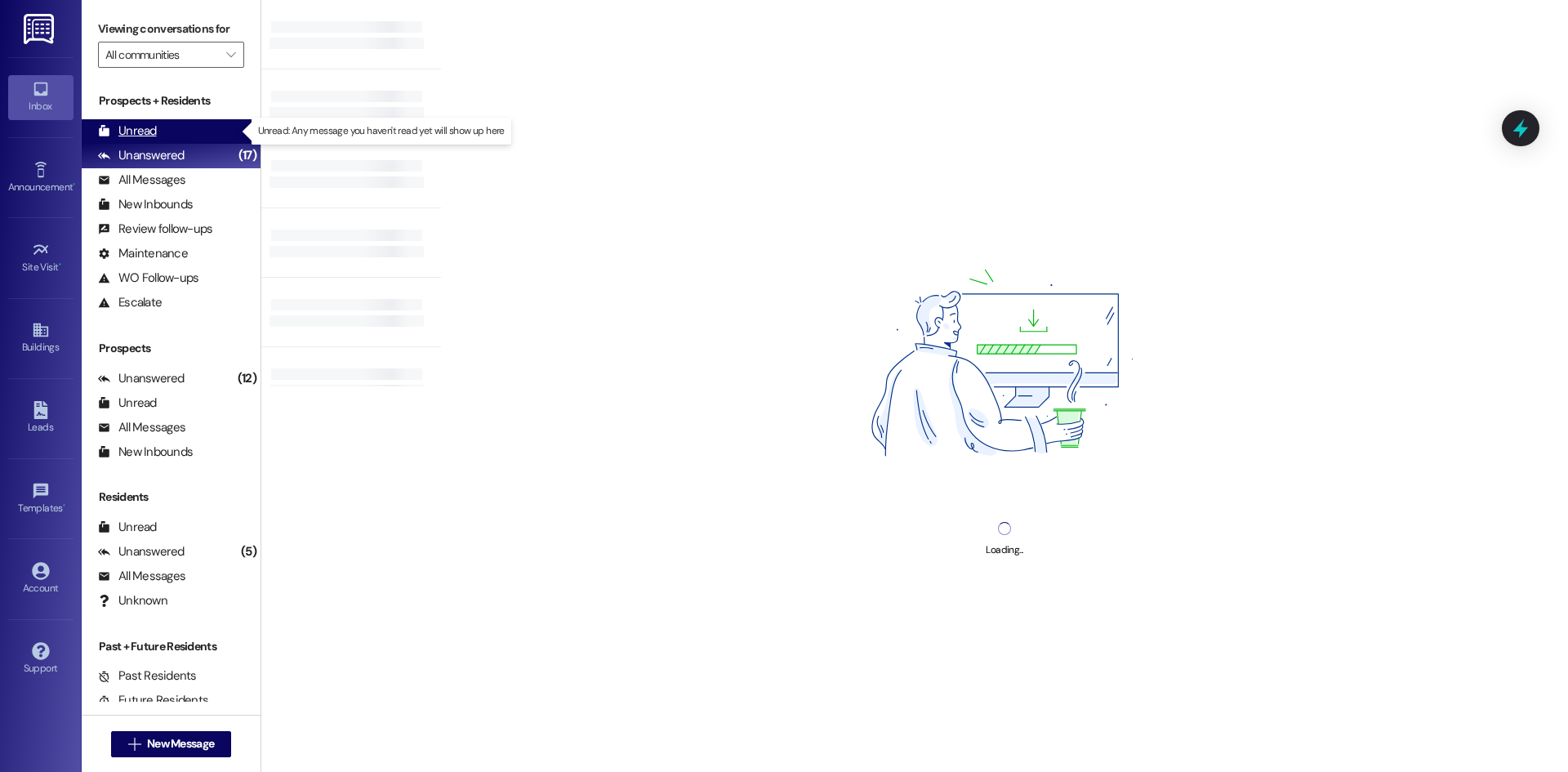
click at [154, 127] on div "Unread" at bounding box center [128, 130] width 59 height 17
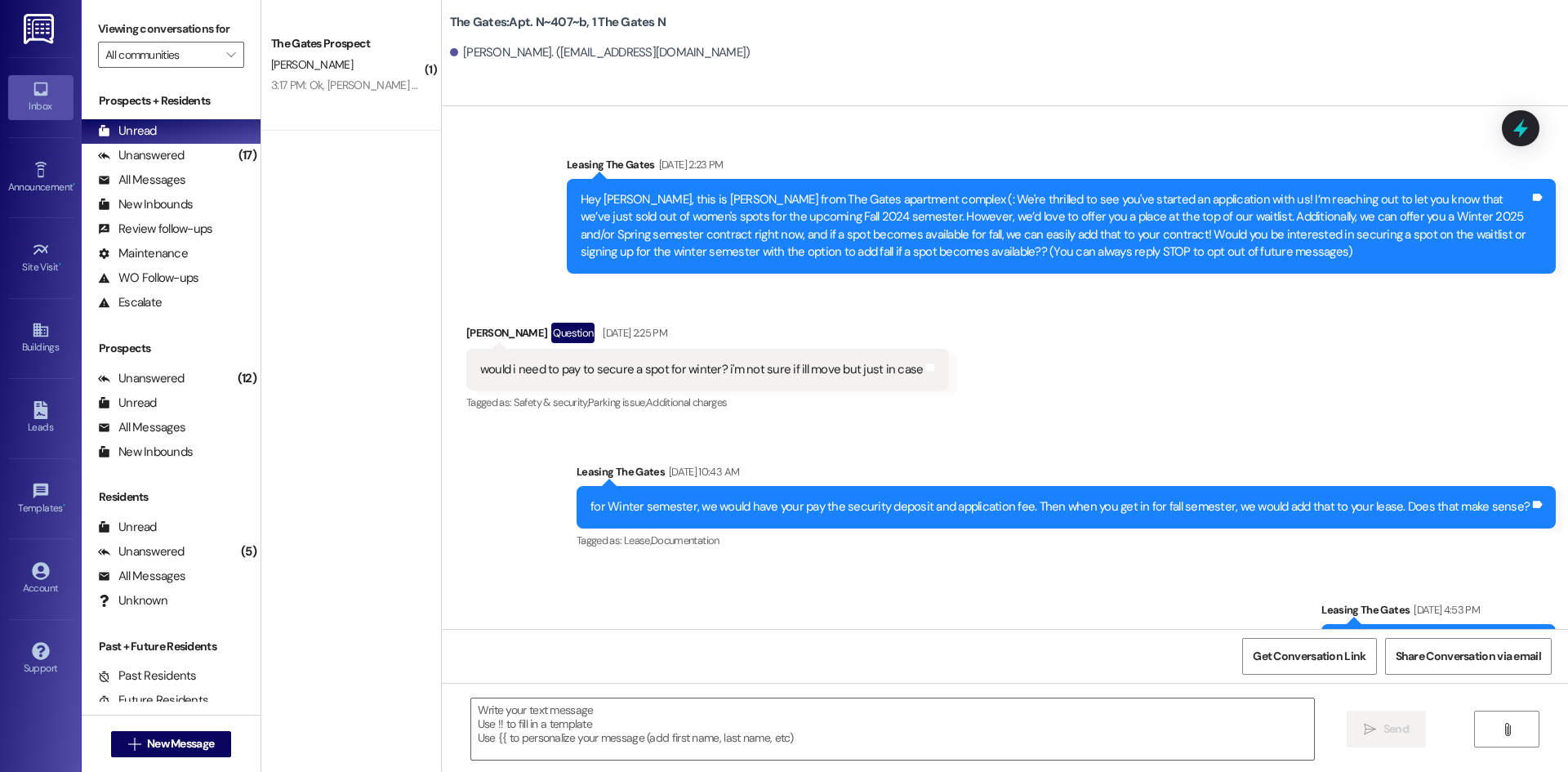
scroll to position [22283, 0]
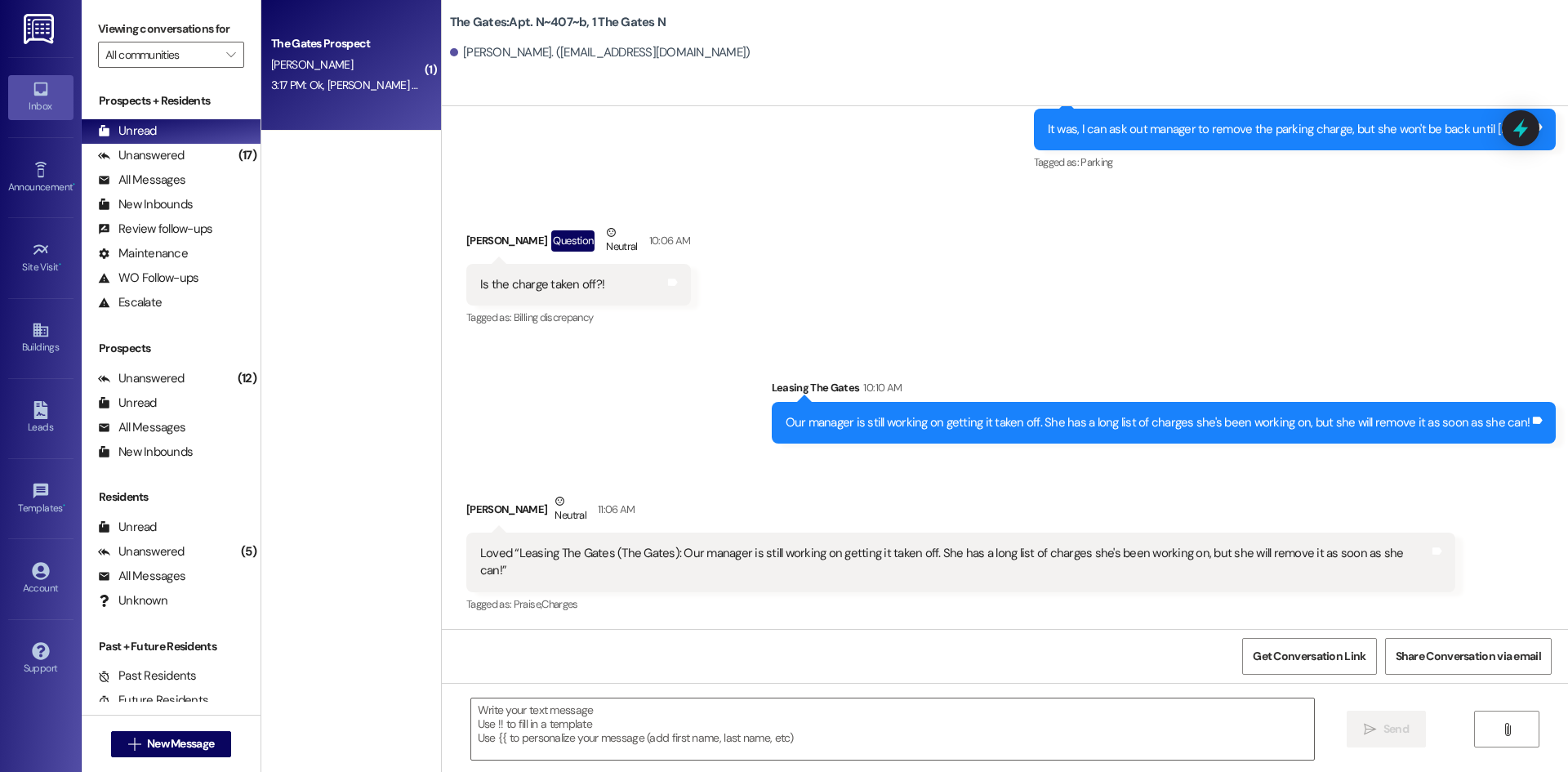
click at [350, 46] on div "The Gates Prospect" at bounding box center [346, 43] width 151 height 17
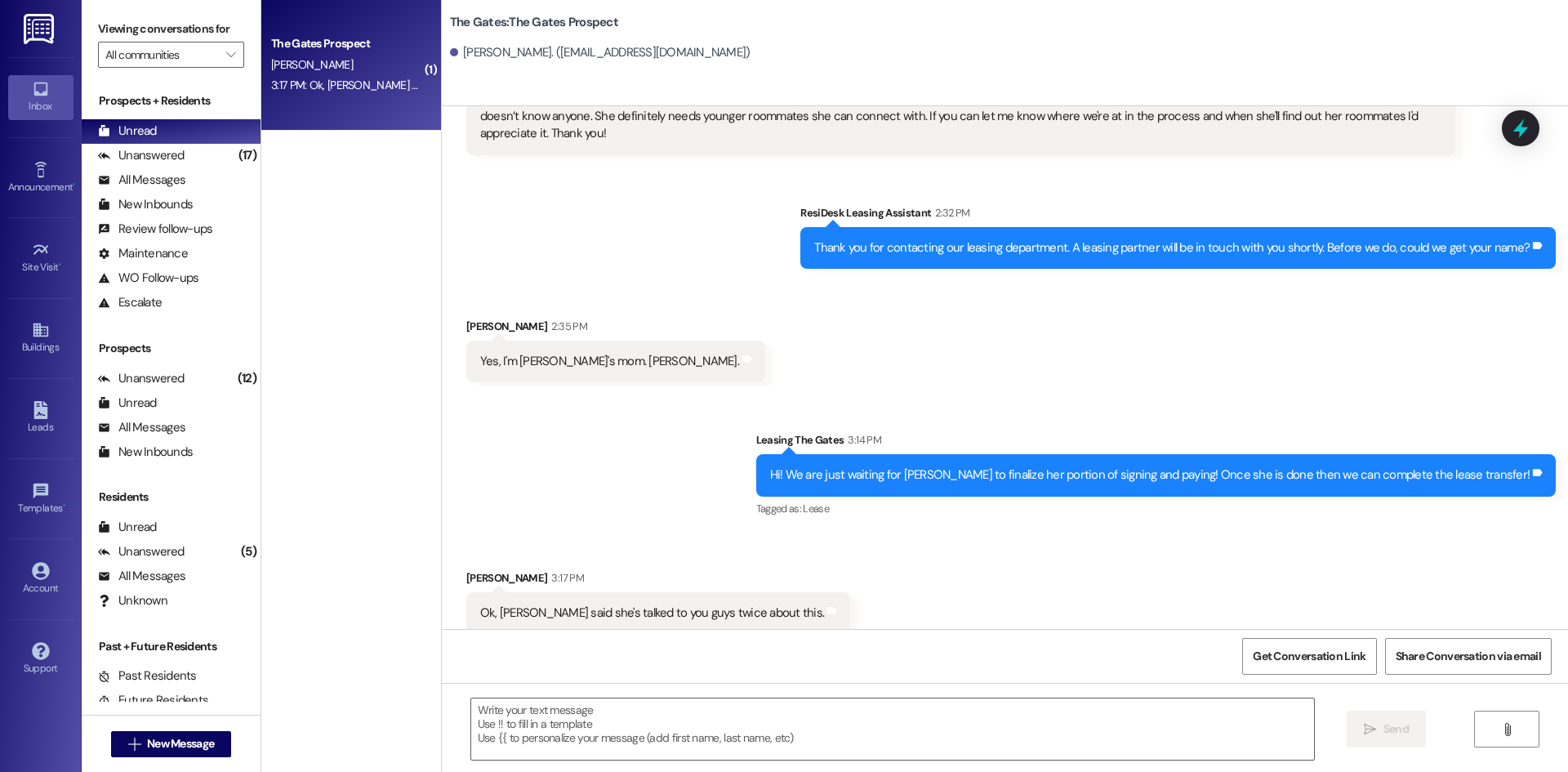
scroll to position [119, 0]
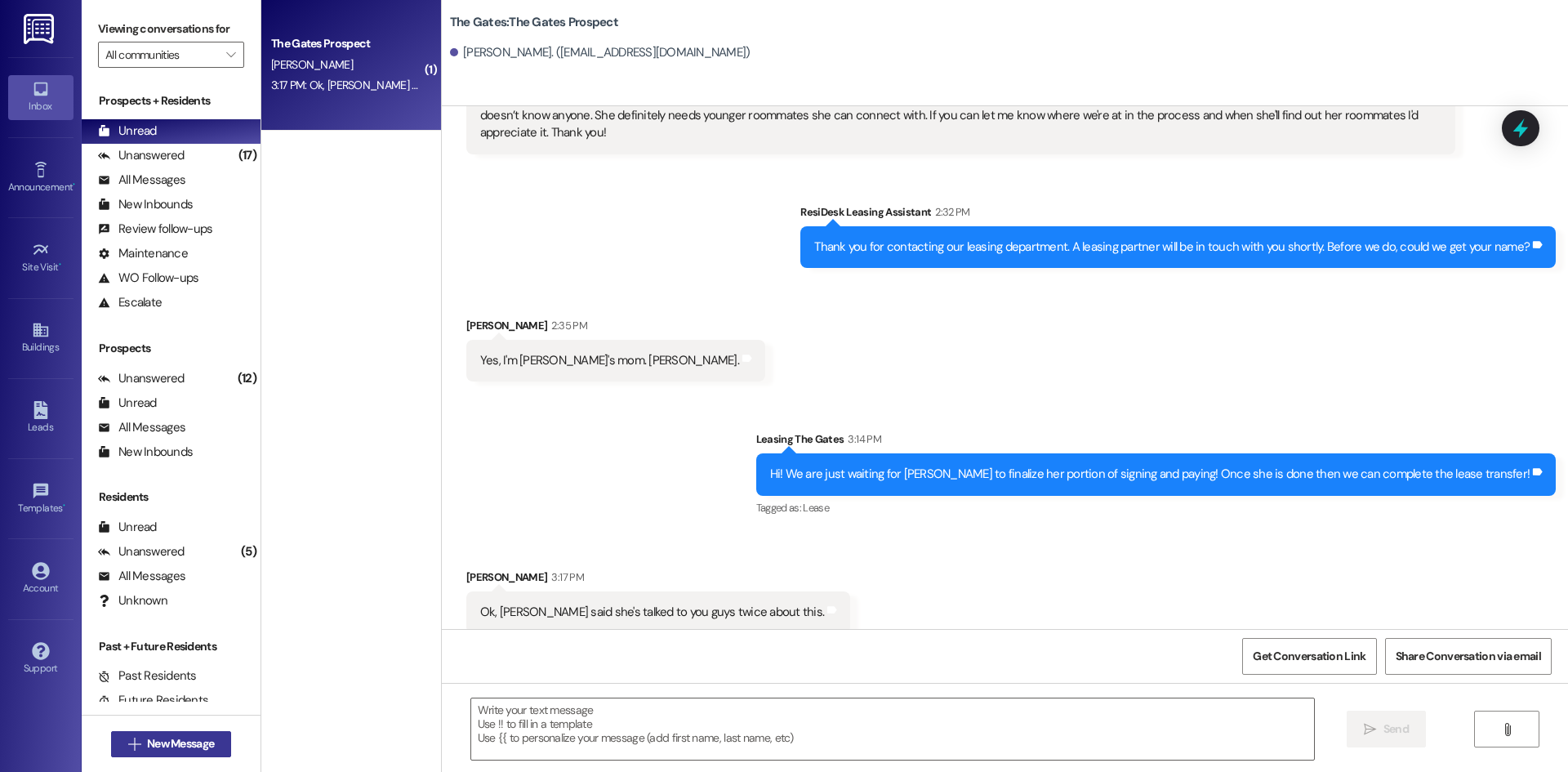
click at [213, 740] on button " New Message" at bounding box center [171, 743] width 121 height 27
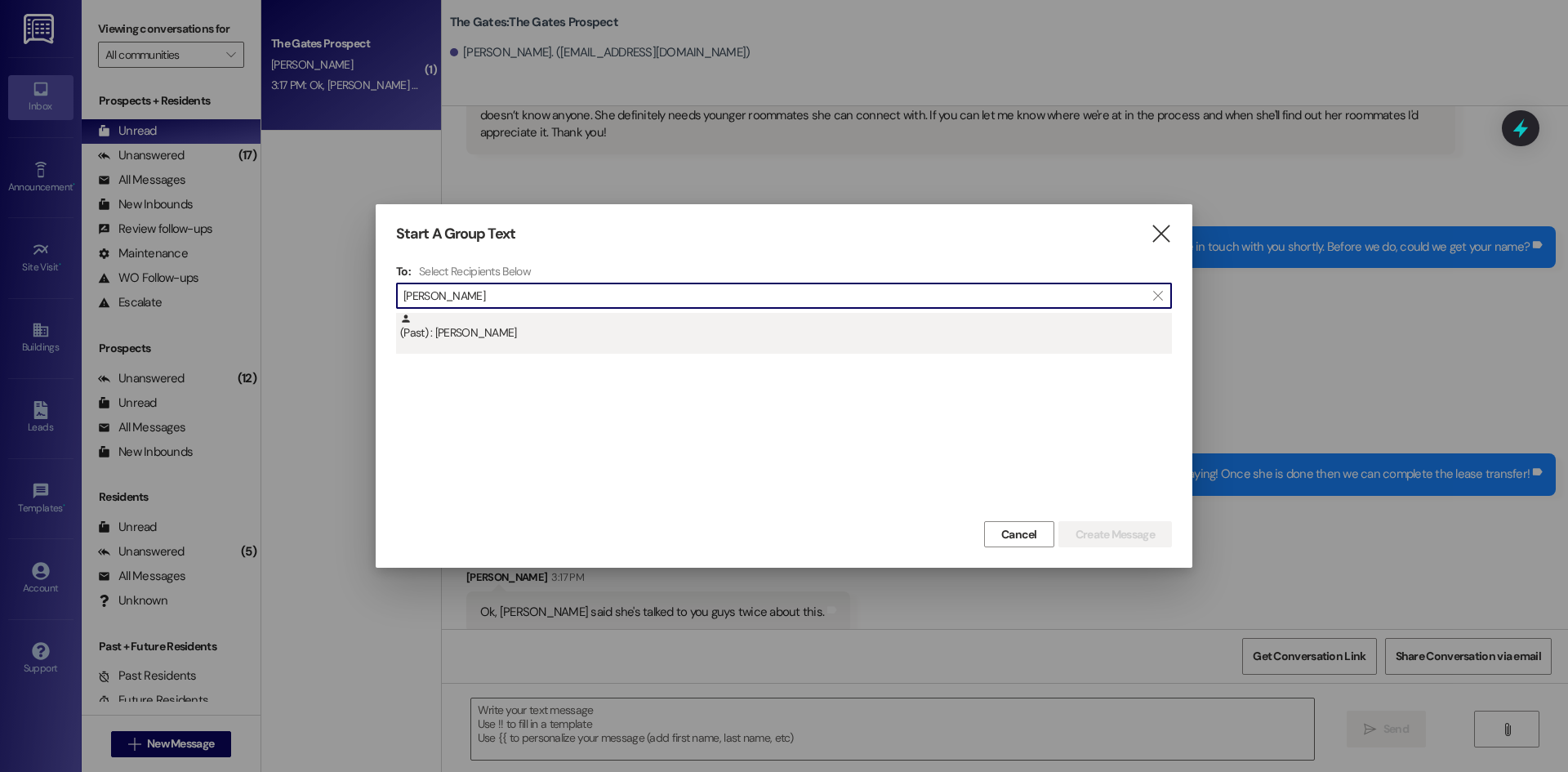
type input "[PERSON_NAME]"
click at [487, 345] on div "(Past) : [PERSON_NAME]" at bounding box center [784, 333] width 776 height 40
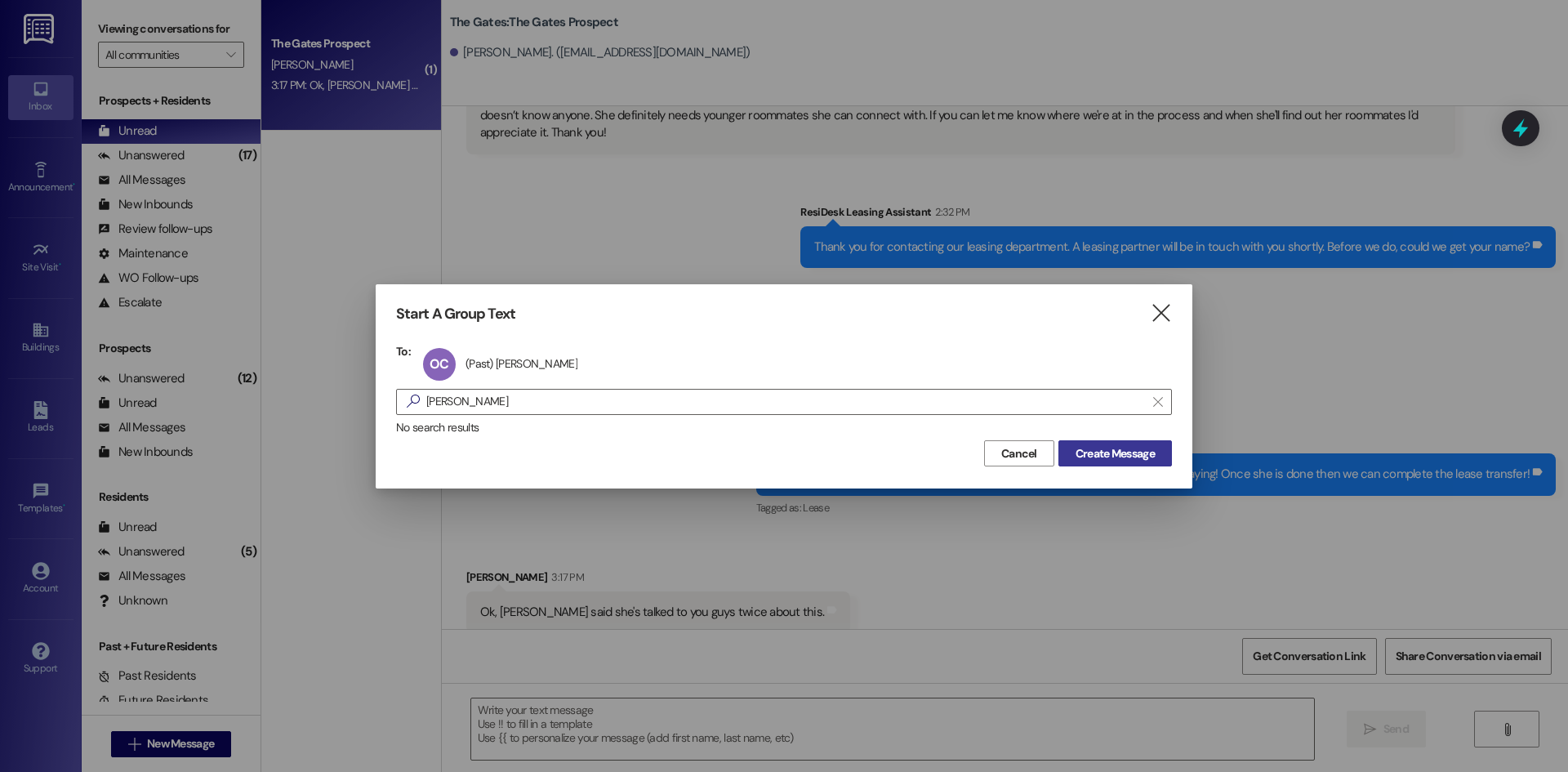
click at [1099, 457] on span "Create Message" at bounding box center [1115, 453] width 79 height 17
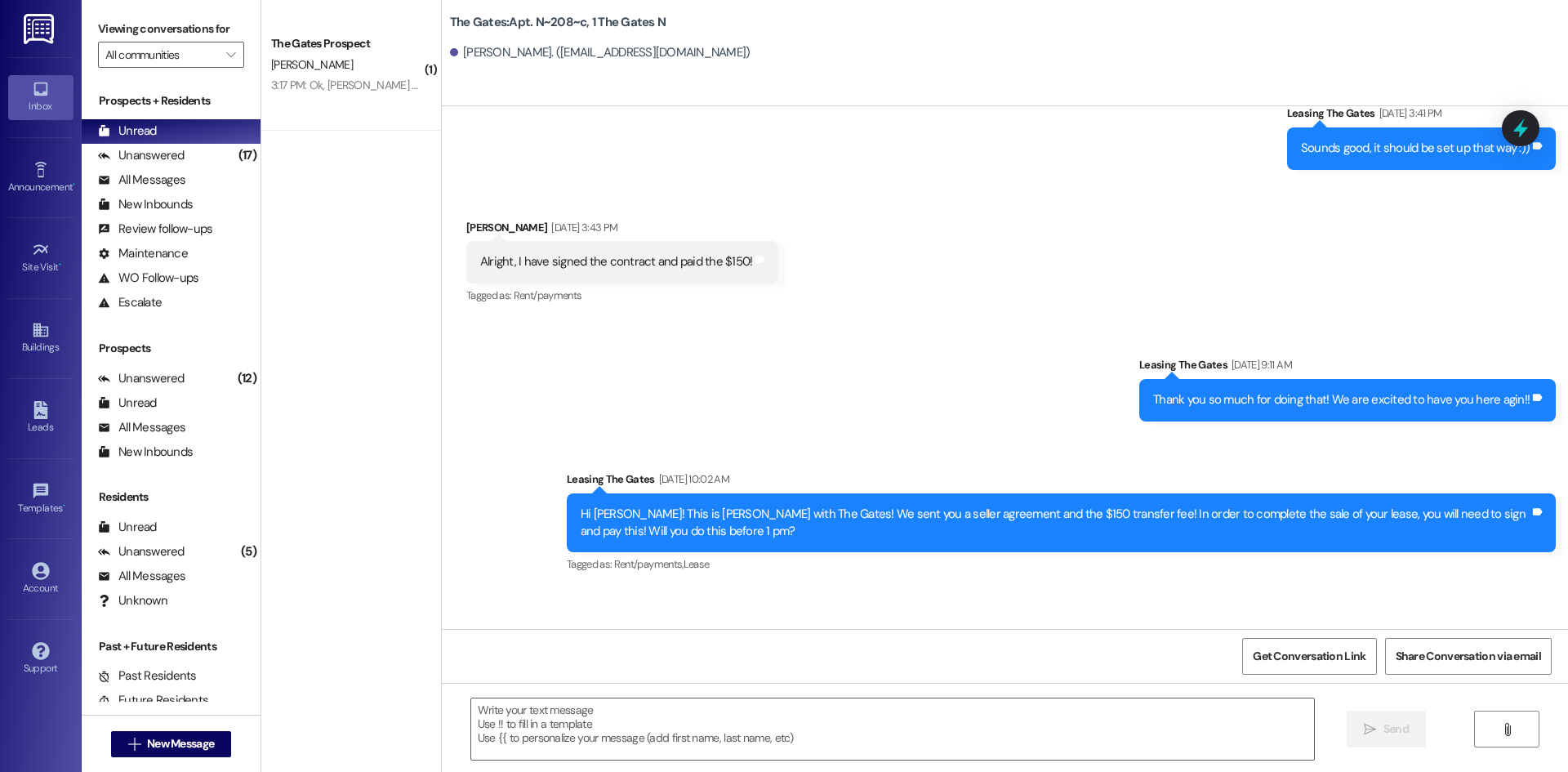
scroll to position [12311, 0]
